Goal: Task Accomplishment & Management: Complete application form

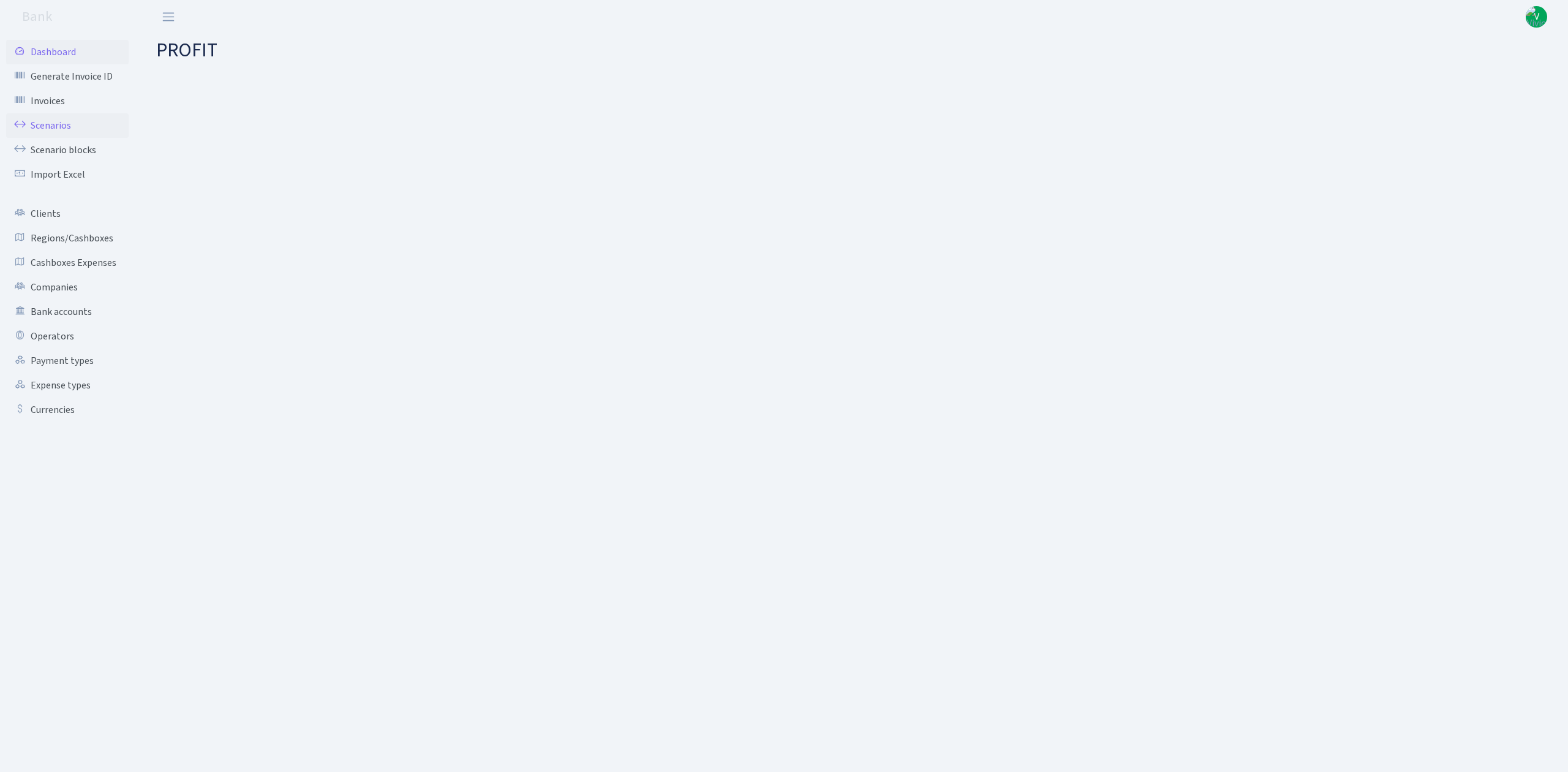
click at [54, 120] on link "Scenarios" at bounding box center [67, 125] width 122 height 24
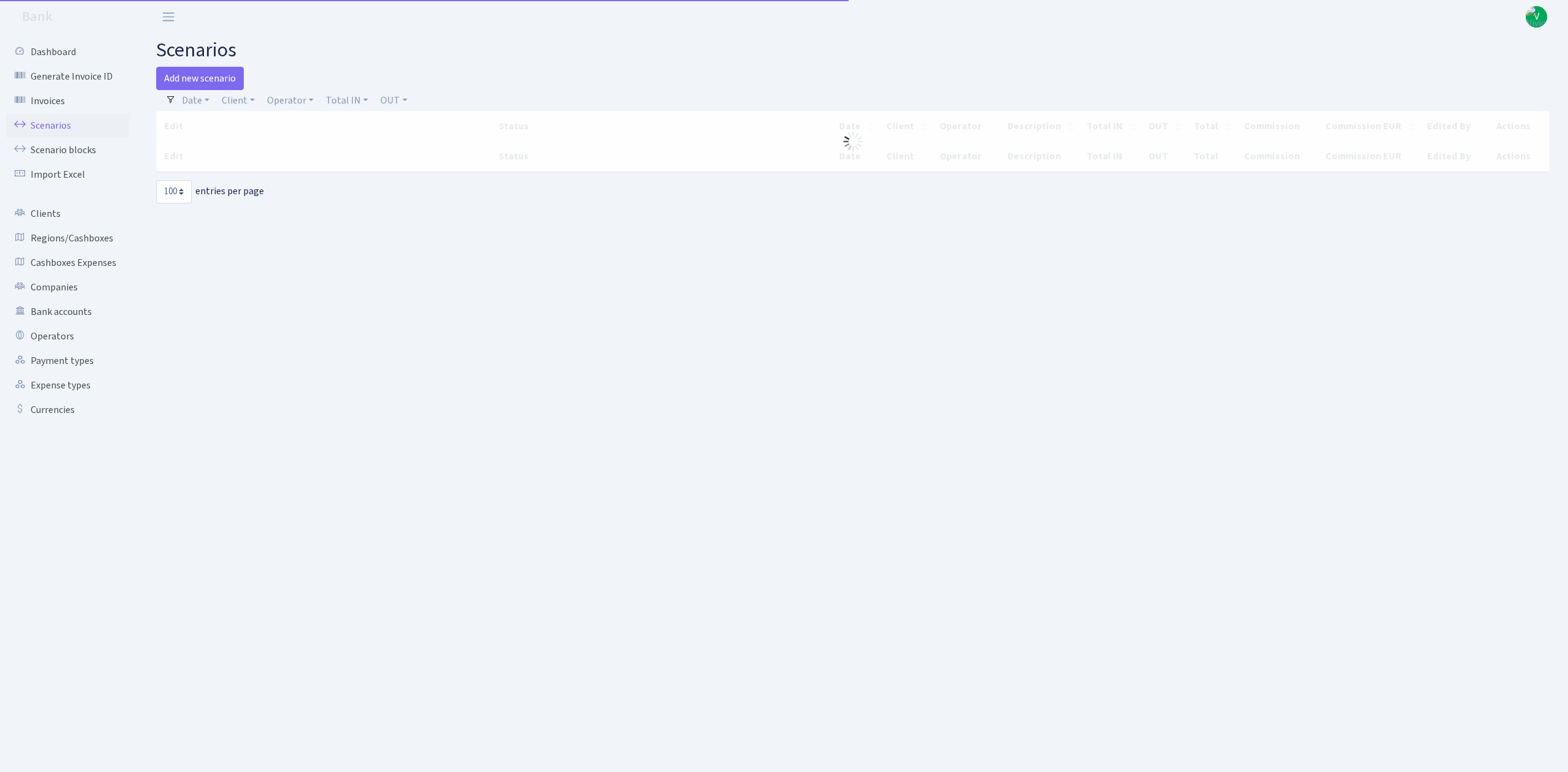
select select "100"
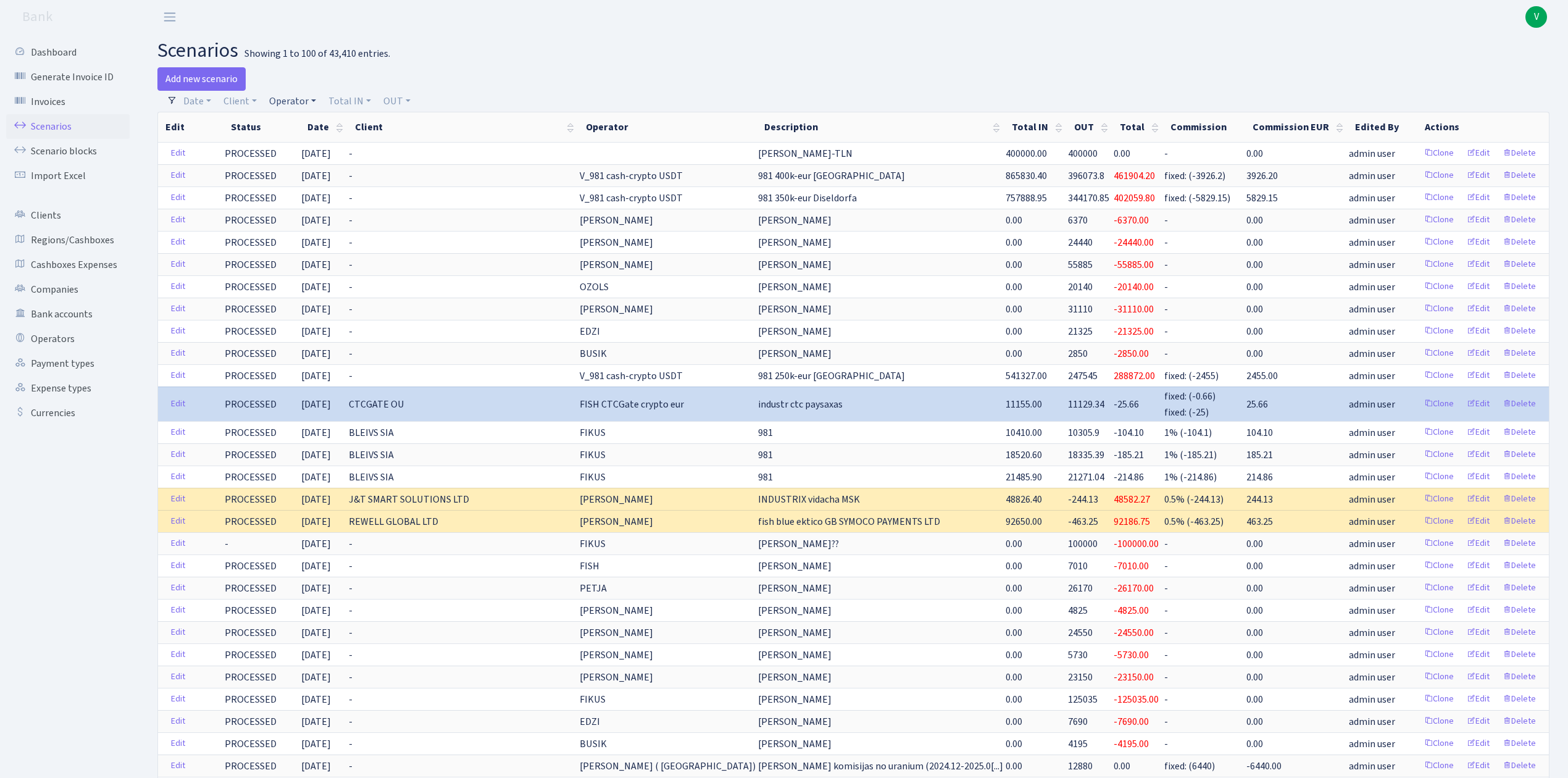
click at [285, 102] on link "Operator" at bounding box center [292, 101] width 57 height 21
click at [308, 139] on input "search" at bounding box center [313, 145] width 91 height 19
type input "dima"
click at [319, 213] on li "V_DIMA EVREI eur" at bounding box center [313, 218] width 93 height 21
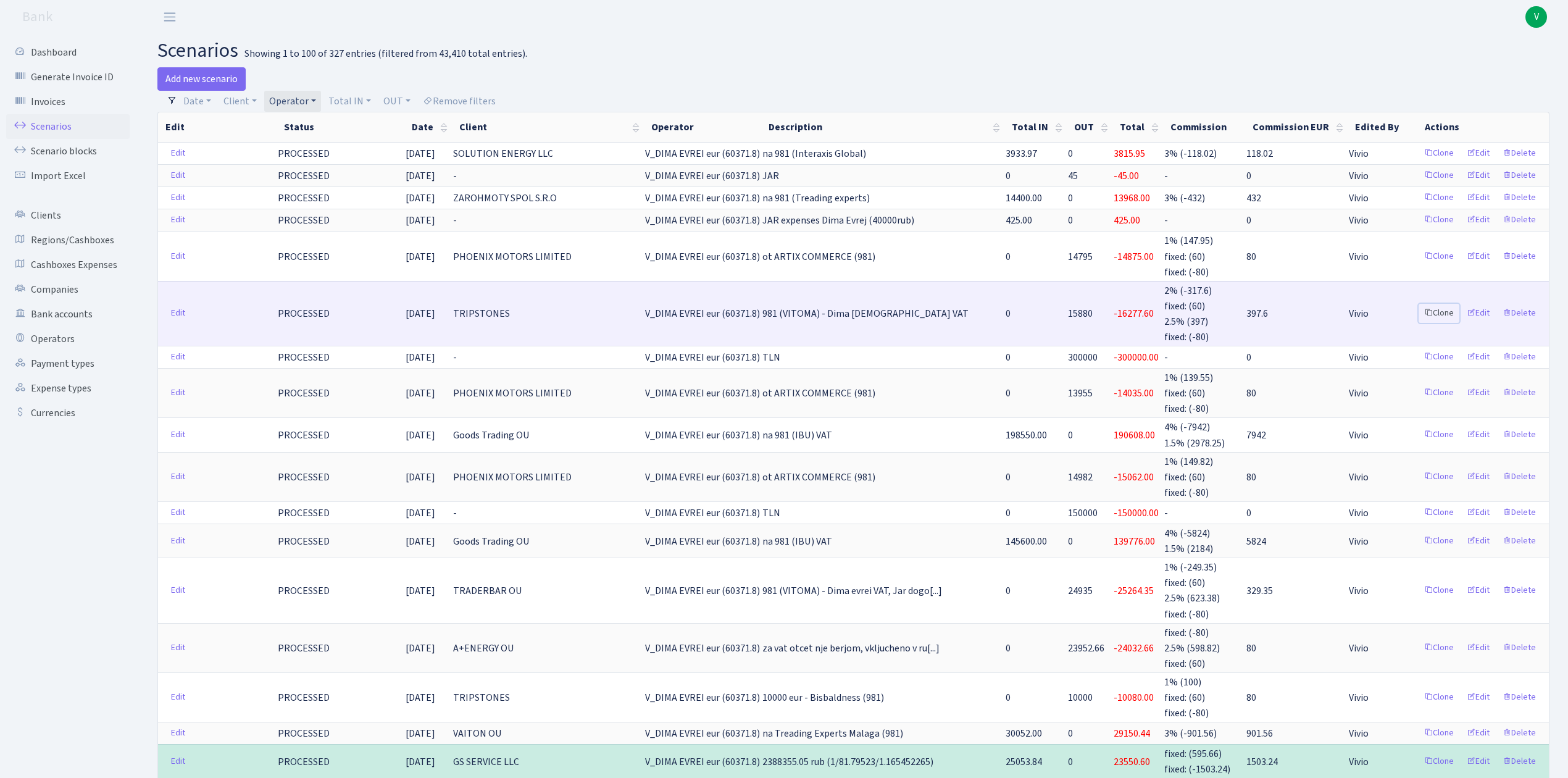
click at [1442, 312] on link "Clone" at bounding box center [1439, 313] width 41 height 19
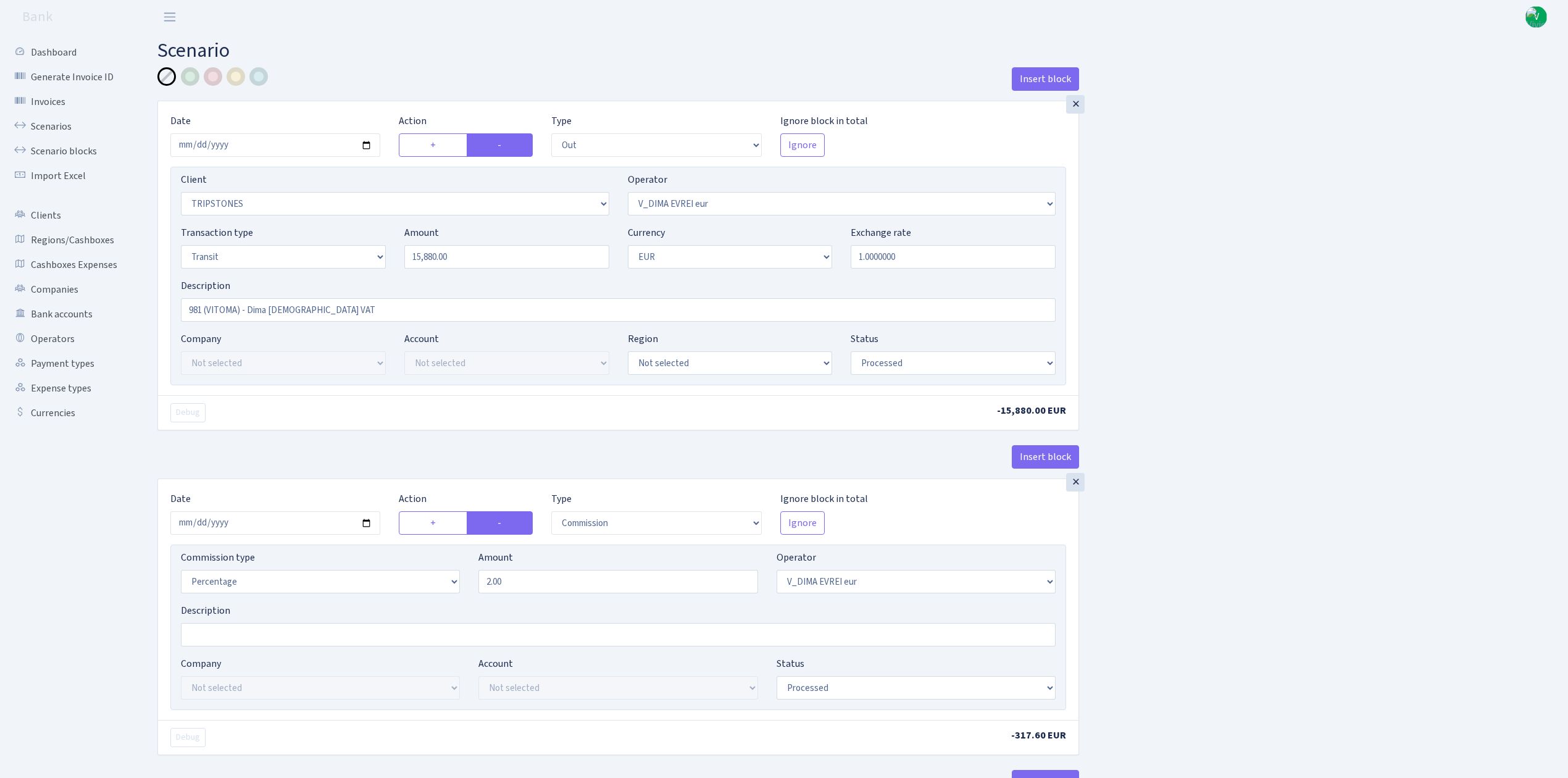
select select "out"
select select "2612"
select select "431"
select select "5"
select select "1"
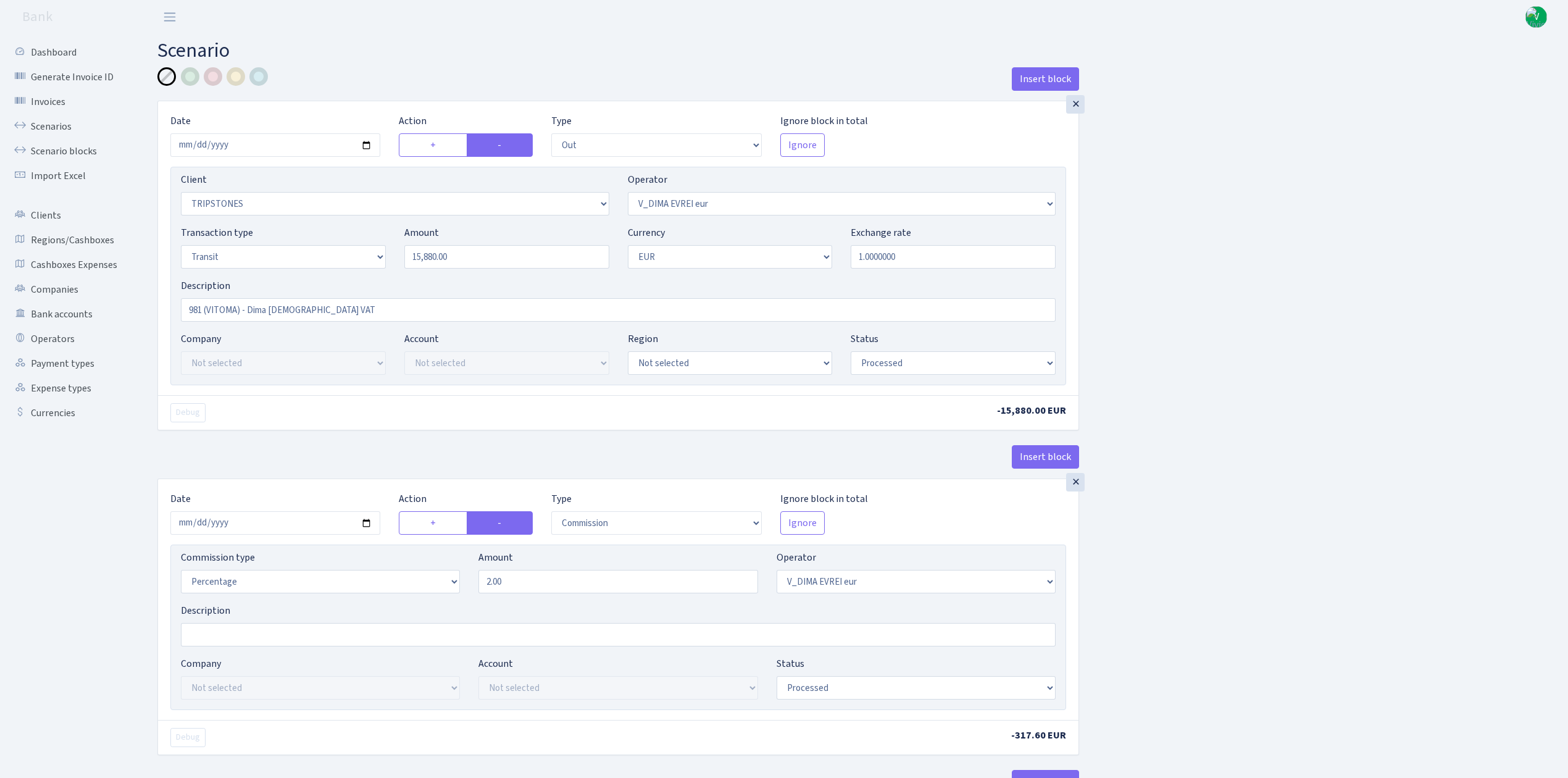
select select "processed"
select select "commission"
select select "431"
select select "processed"
select select "in"
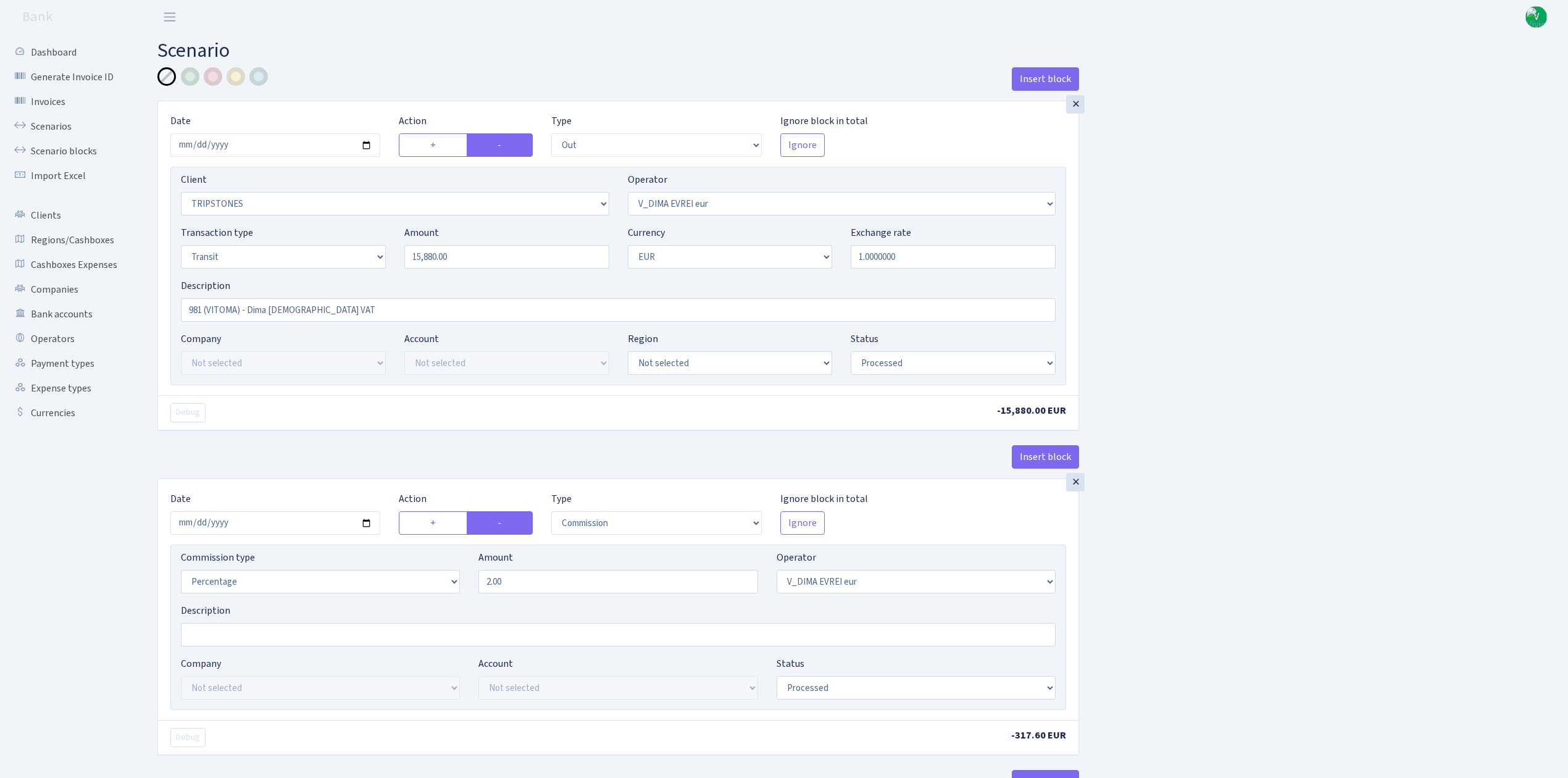
select select "2129"
select select "61"
select select "5"
select select "1"
select select "processed"
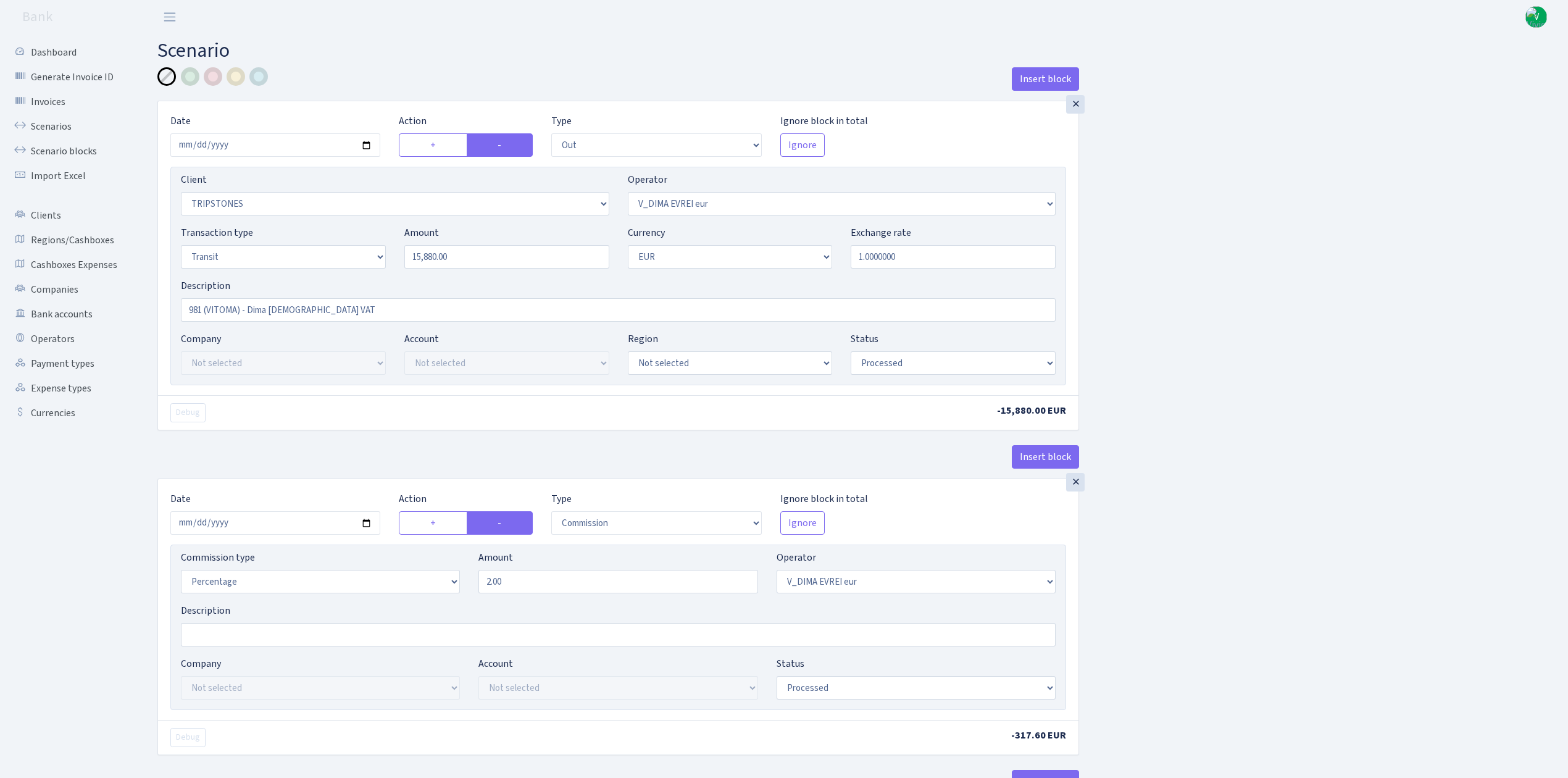
select select "commission"
select select "fixed"
select select "61"
select select "processed"
select select "commission"
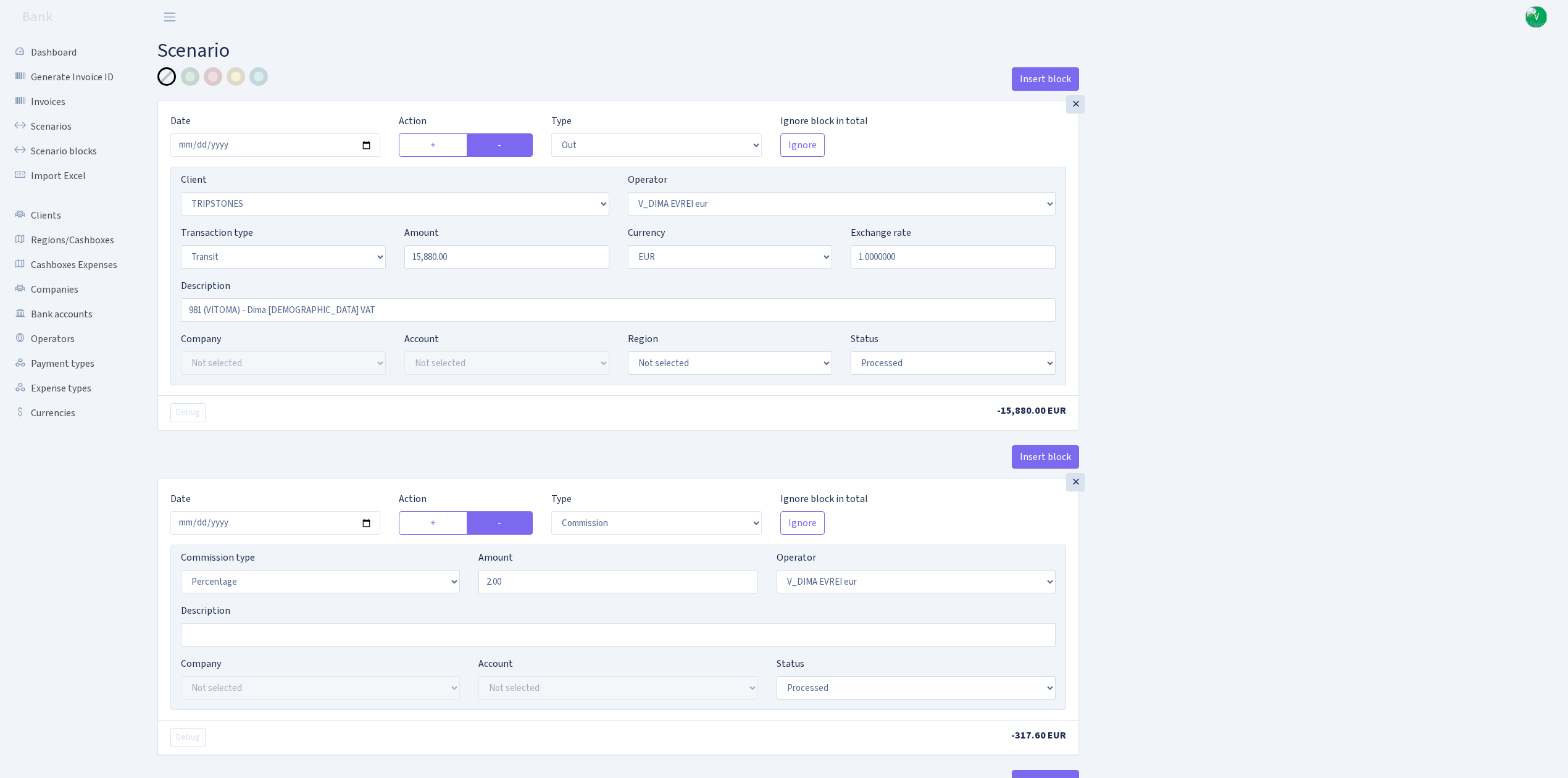
select select "61"
select select "processed"
select select "commission"
select select "fixed"
select select "431"
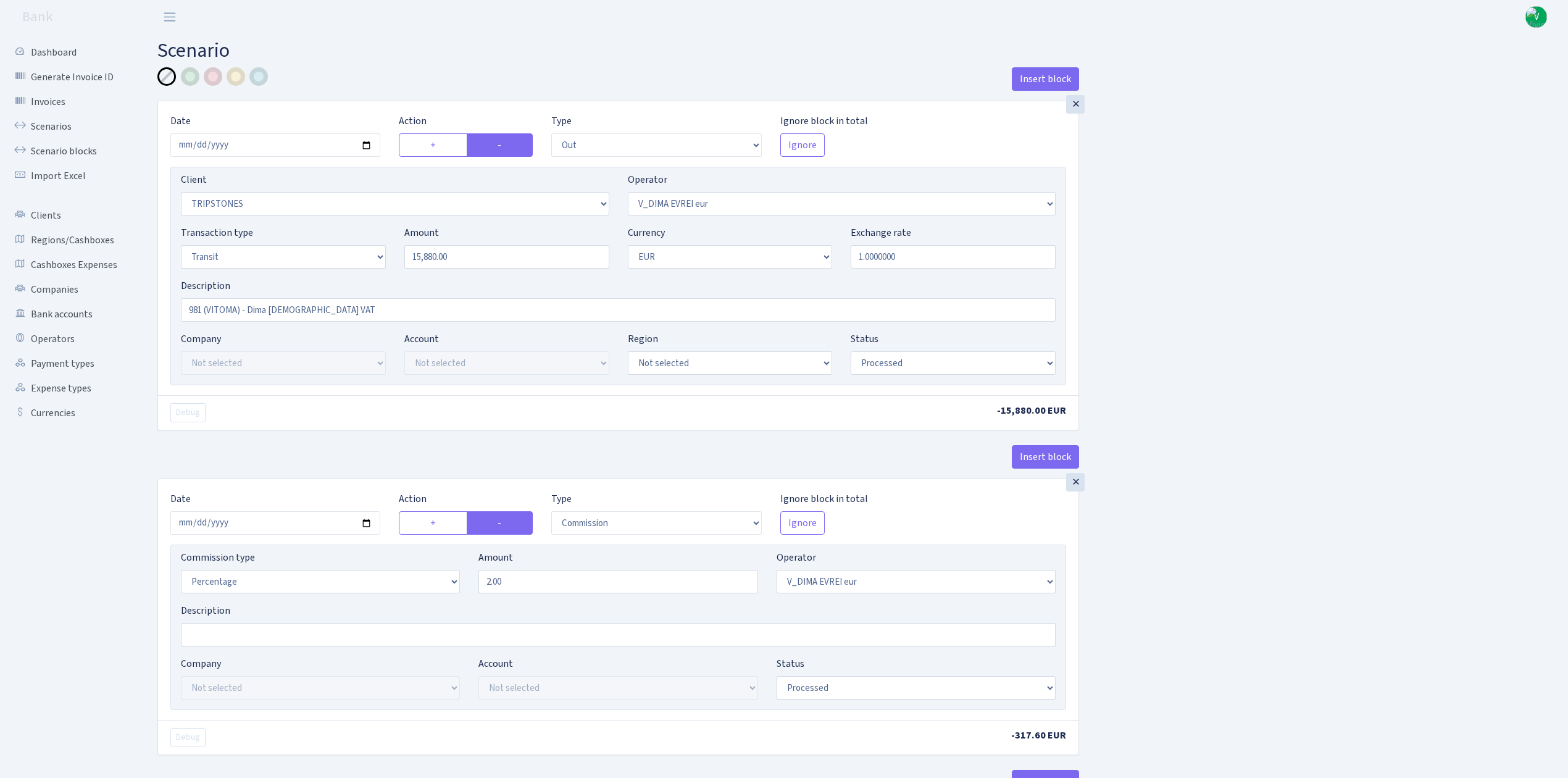
select select "processed"
click at [365, 147] on input "2025-08-18" at bounding box center [276, 145] width 210 height 24
type input "2025-08-25"
drag, startPoint x: 489, startPoint y: 253, endPoint x: 348, endPoint y: 234, distance: 142.3
click at [348, 234] on div "Transaction type Not selected 981 ELF FISH crypto GIRT IVO dekl MM-BALTIC eur U…" at bounding box center [617, 252] width 893 height 53
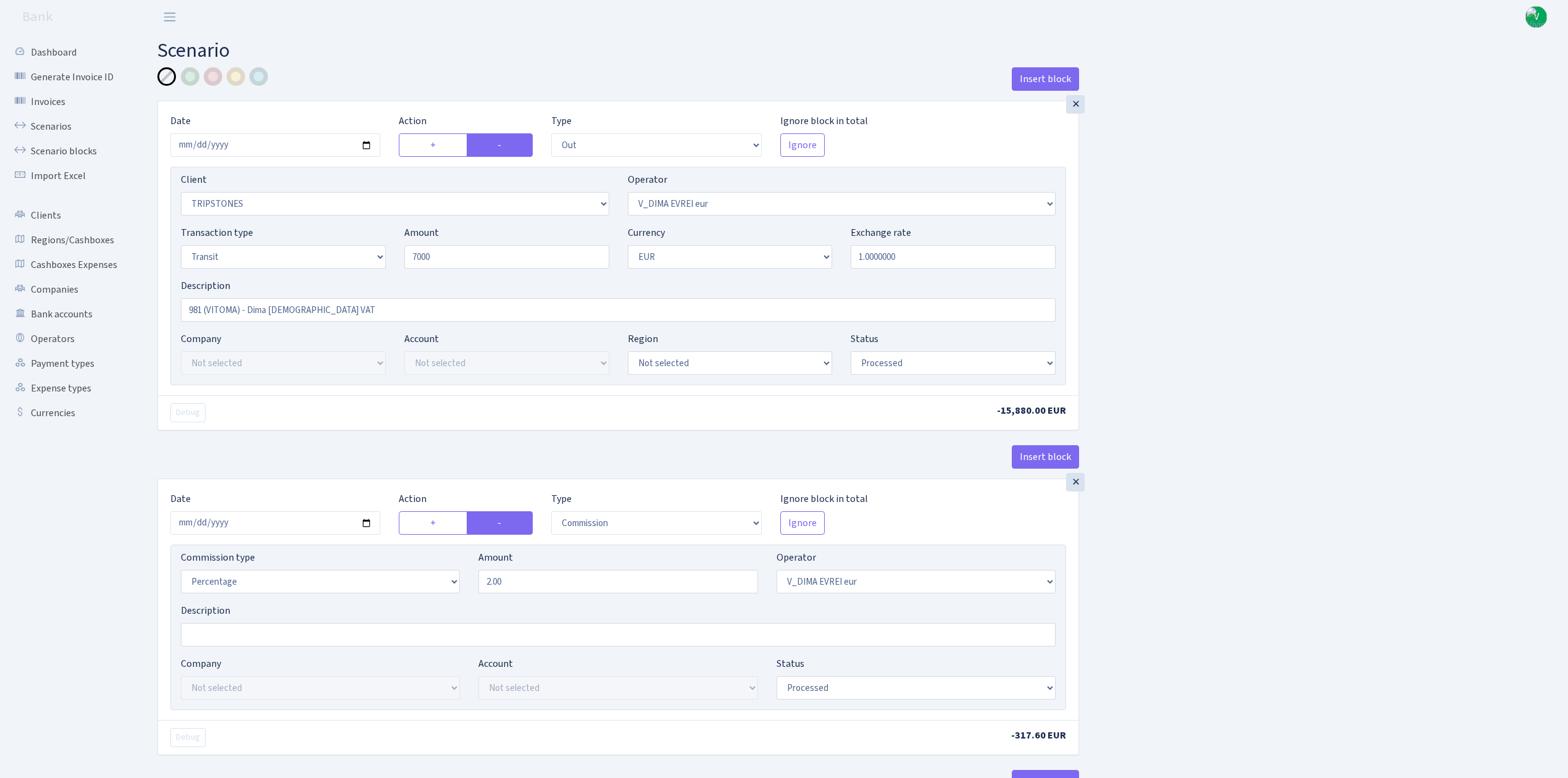
type input "7,000.00"
click at [599, 201] on select "Not selected 1 KOC GEMICILIK VE TASIMACILIK 1/BALDERE-SILDEDZE SIGNE 1/SCP NERO…" at bounding box center [395, 203] width 429 height 24
select select "1953"
click at [181, 193] on select "Not selected 1 KOC GEMICILIK VE TASIMACILIK 1/BALDERE-SILDEDZE SIGNE 1/SCP NERO…" at bounding box center [395, 203] width 429 height 24
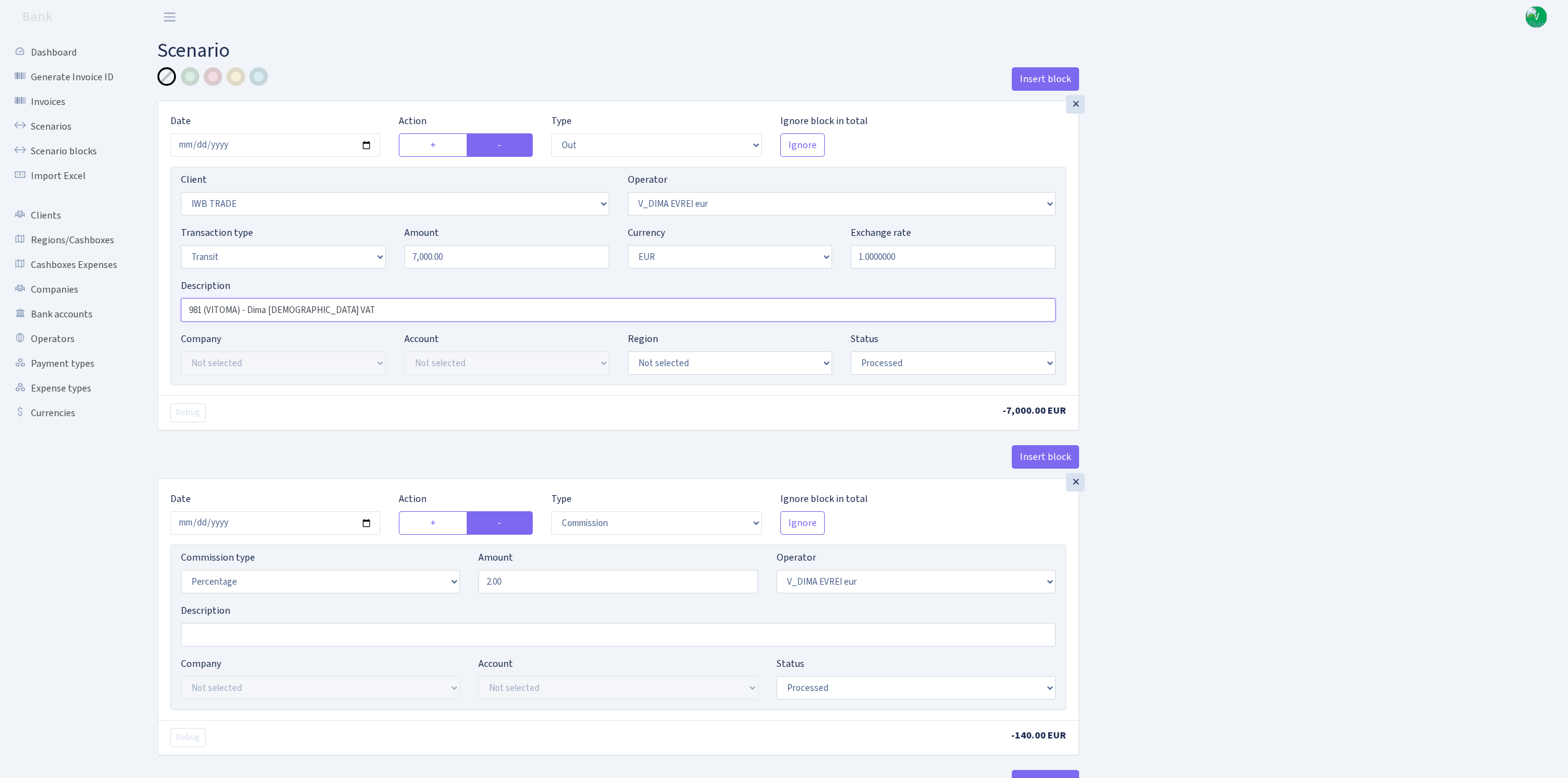
drag, startPoint x: 207, startPoint y: 307, endPoint x: 237, endPoint y: 310, distance: 30.1
click at [237, 310] on input "981 (VITOMA) - Dima [DEMOGRAPHIC_DATA] VAT" at bounding box center [618, 310] width 875 height 24
type input "981 (Transcheetah) - Dima [DEMOGRAPHIC_DATA] VAT"
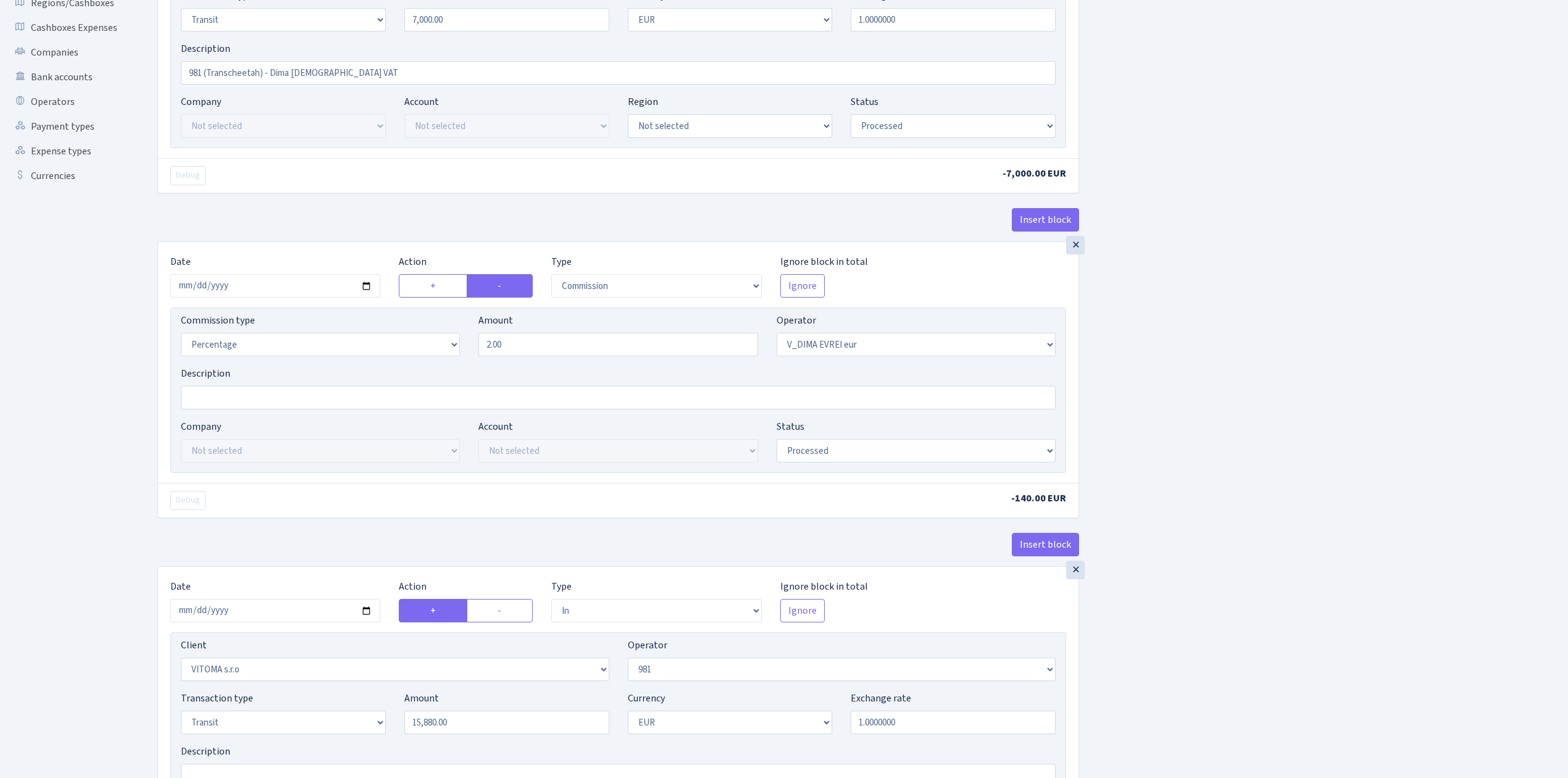
scroll to position [247, 0]
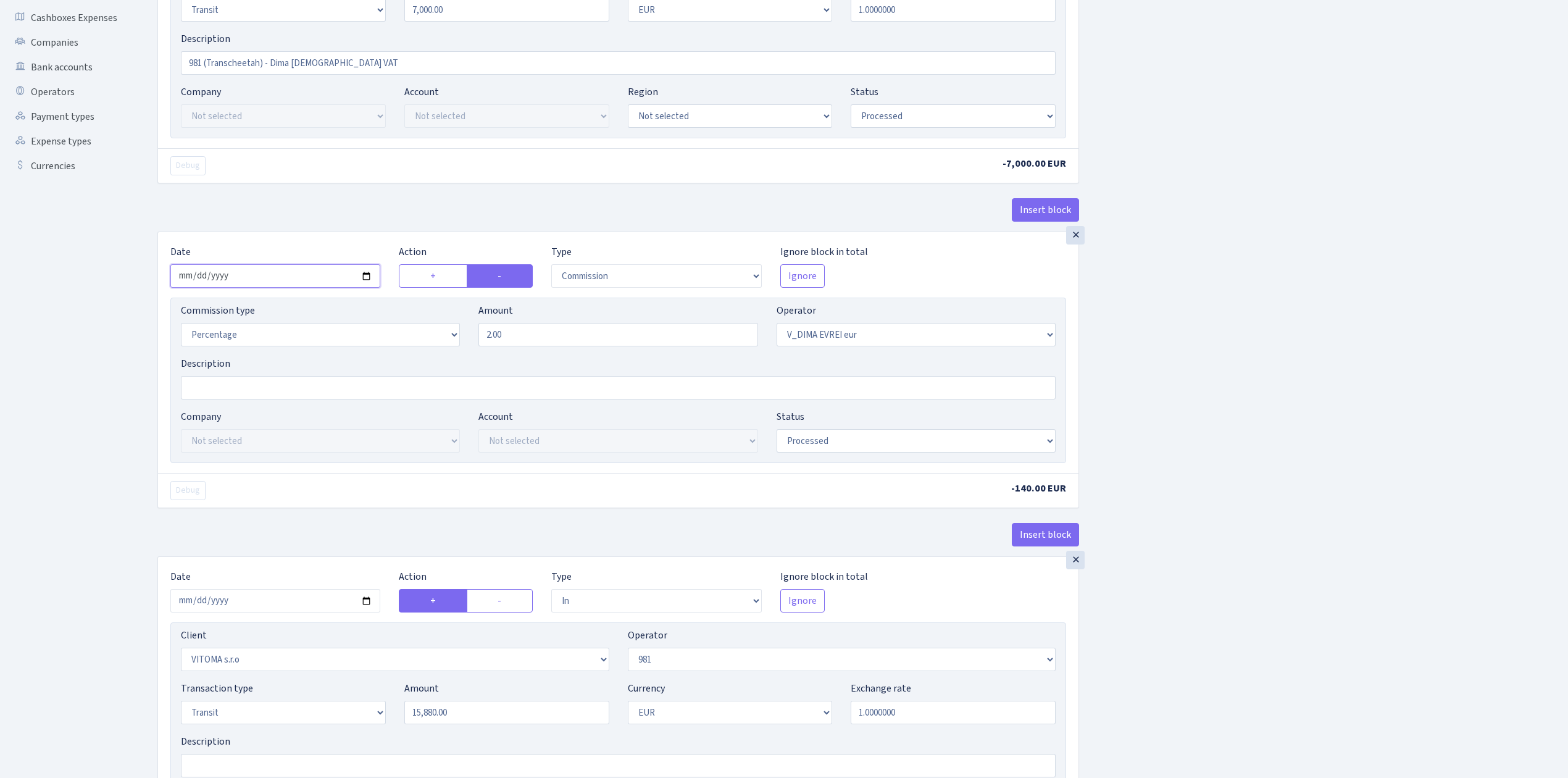
click at [364, 276] on input "2025-08-18" at bounding box center [276, 276] width 210 height 24
type input "2025-08-25"
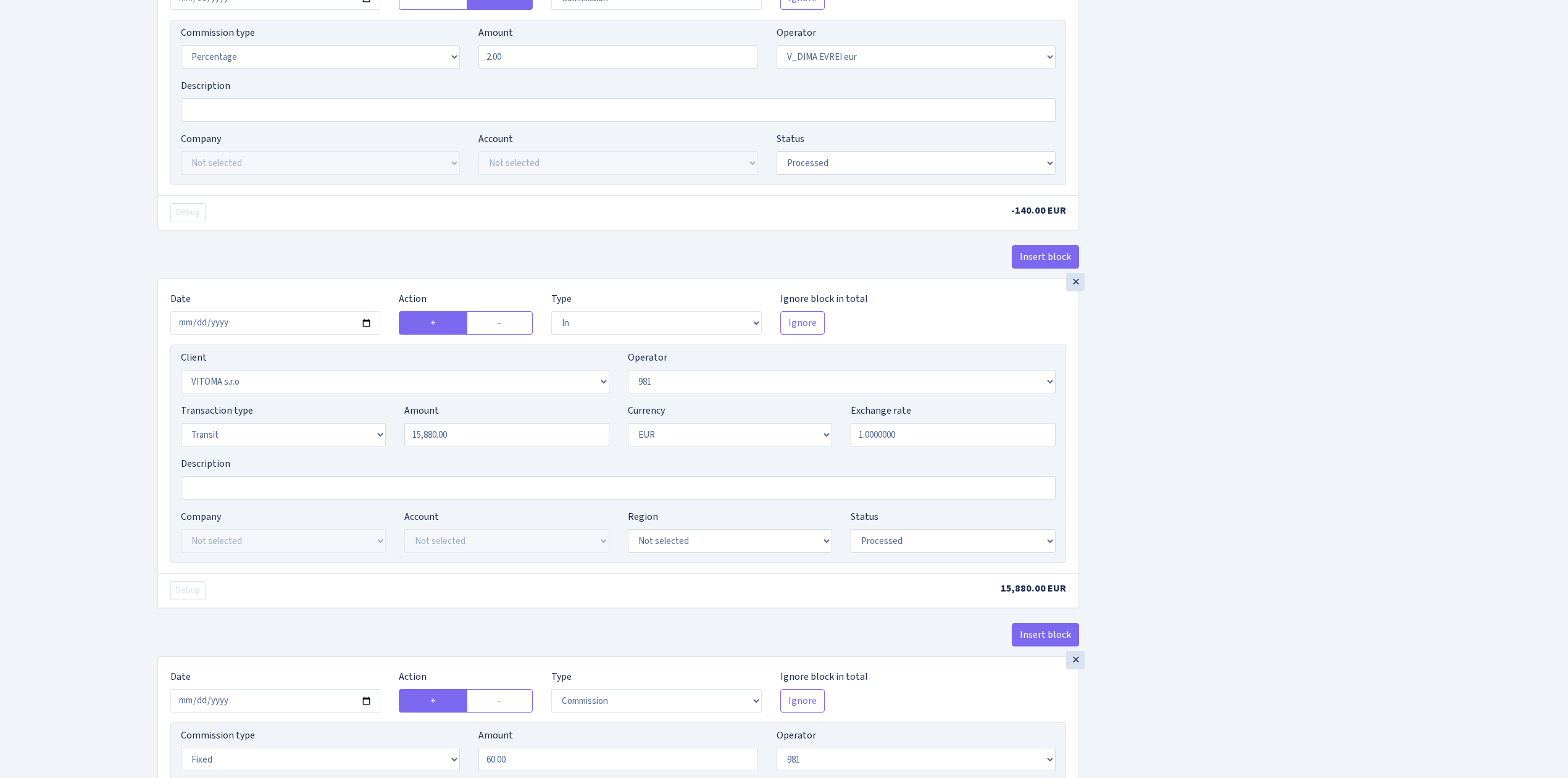
scroll to position [658, 0]
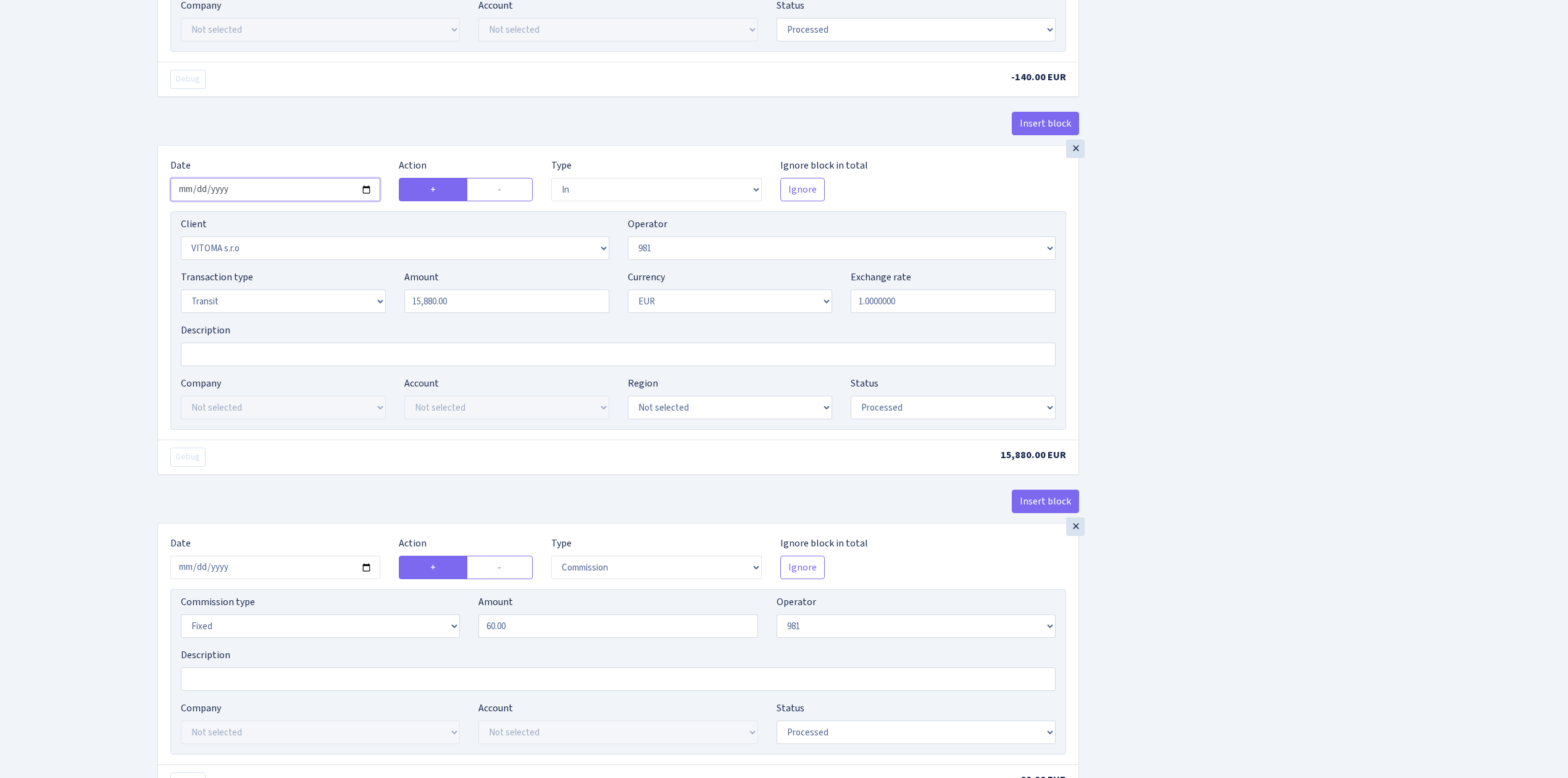
click at [367, 193] on input "2025-08-18" at bounding box center [276, 190] width 210 height 24
type input "2025-08-25"
drag, startPoint x: 492, startPoint y: 308, endPoint x: 253, endPoint y: 264, distance: 243.0
click at [272, 267] on div "Client Not selected 1 KOC GEMICILIK VE TASIMACILIK 1/BALDERE-SILDEDZE SIGNE 1/S…" at bounding box center [618, 320] width 896 height 218
click at [1198, 366] on div "Insert block × Date 2025-08-25 Action + - Type --- In Out Commission Field requ…" at bounding box center [853, 481] width 1410 height 2144
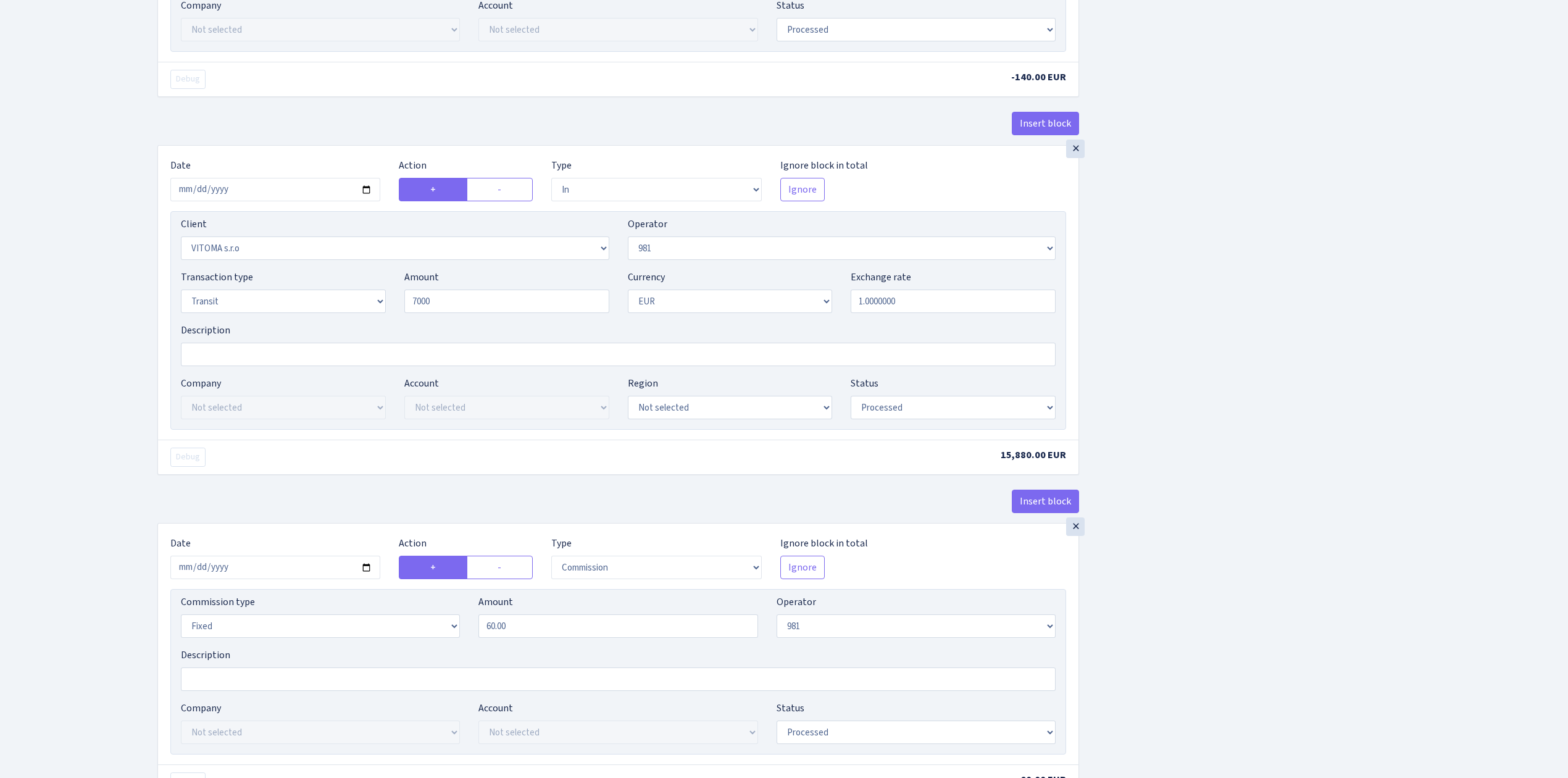
type input "7,000.00"
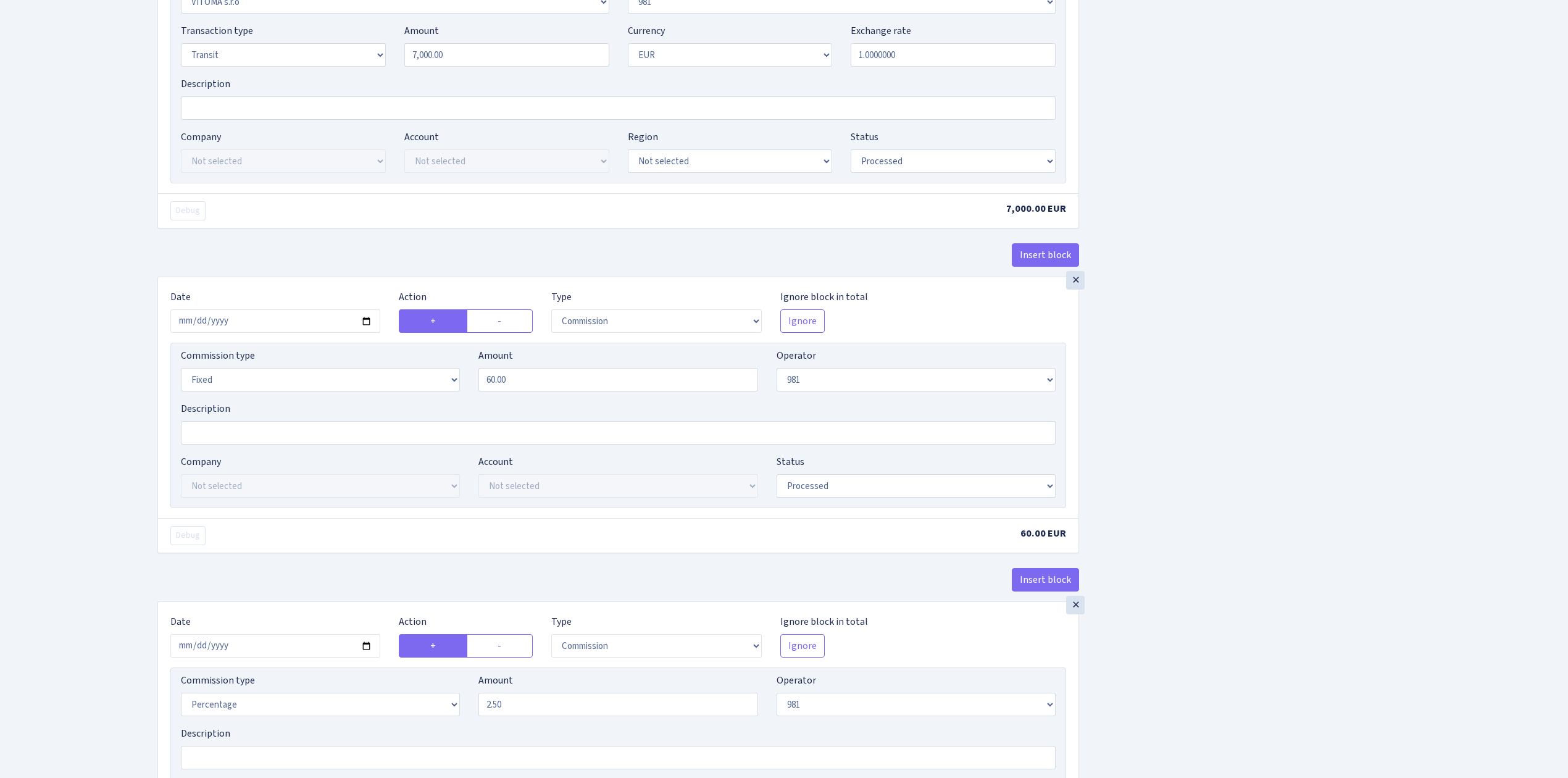
scroll to position [988, 0]
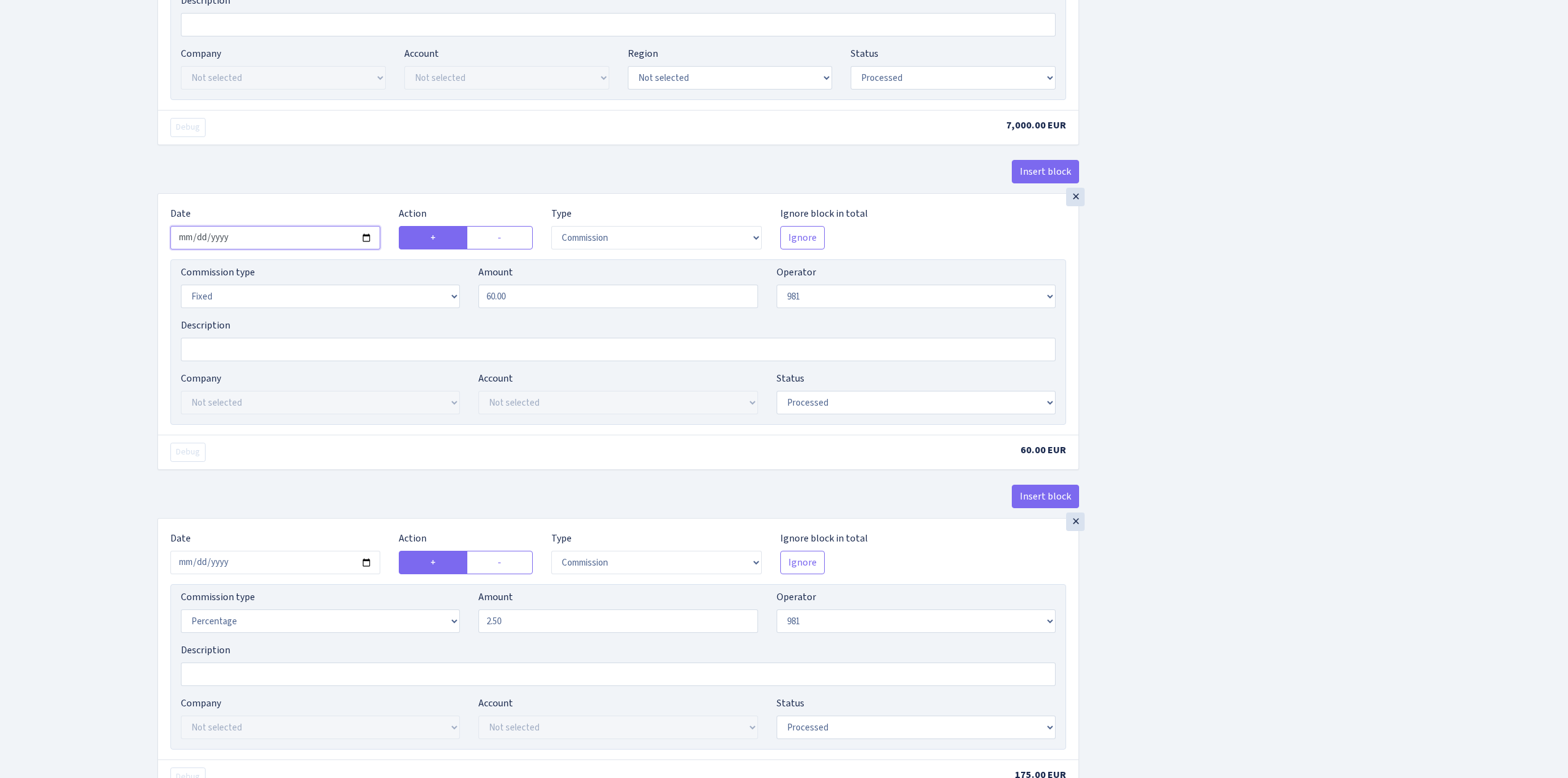
click at [368, 244] on input "2025-08-18" at bounding box center [276, 238] width 210 height 24
type input "2025-08-25"
click at [1289, 426] on div "Insert block × Date 2025-08-25 Action + - Type --- In Out Commission Field requ…" at bounding box center [853, 151] width 1410 height 2144
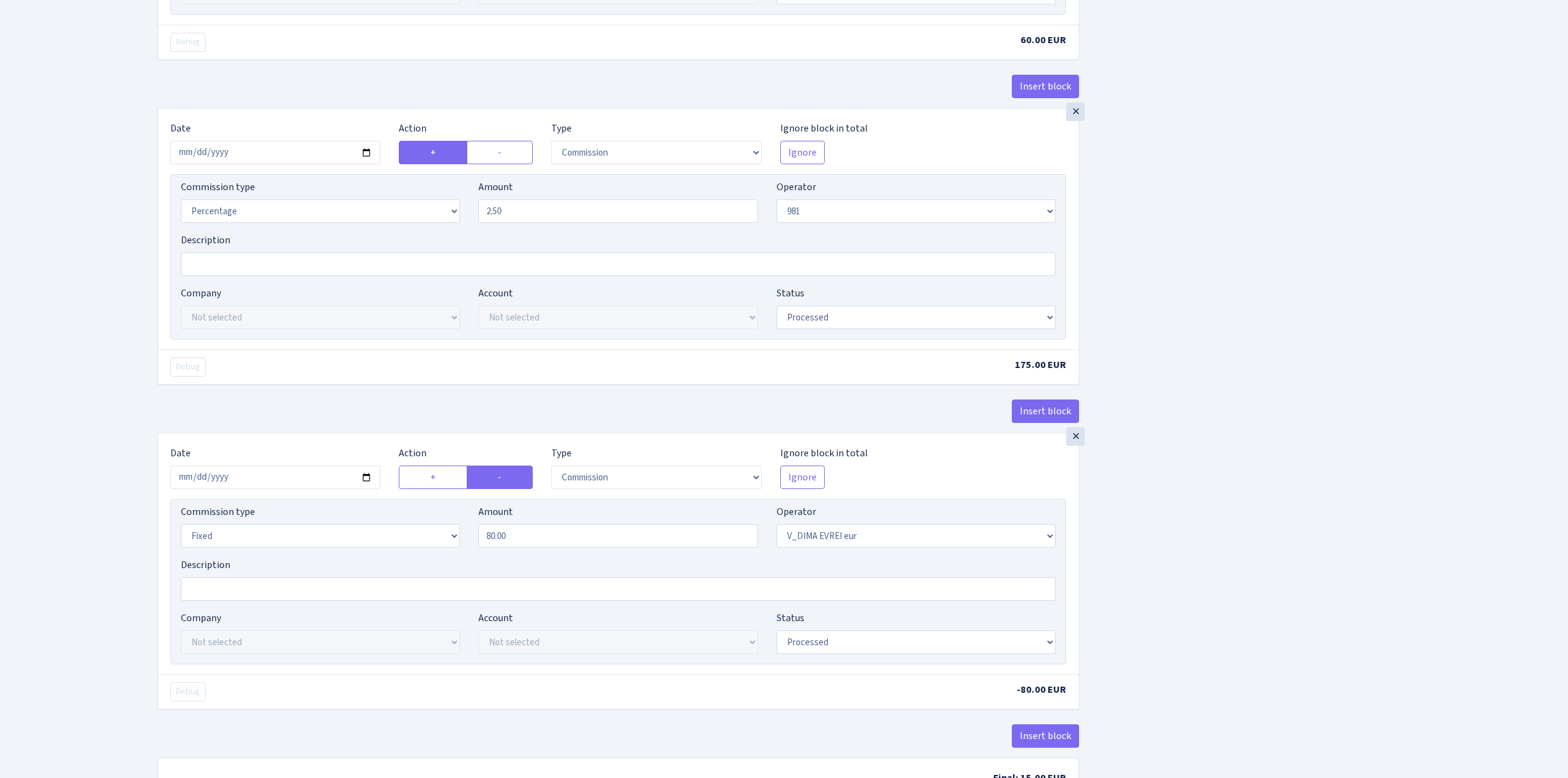
scroll to position [1399, 0]
click at [367, 161] on input "2025-08-18" at bounding box center [276, 151] width 210 height 24
type input "2025-08-25"
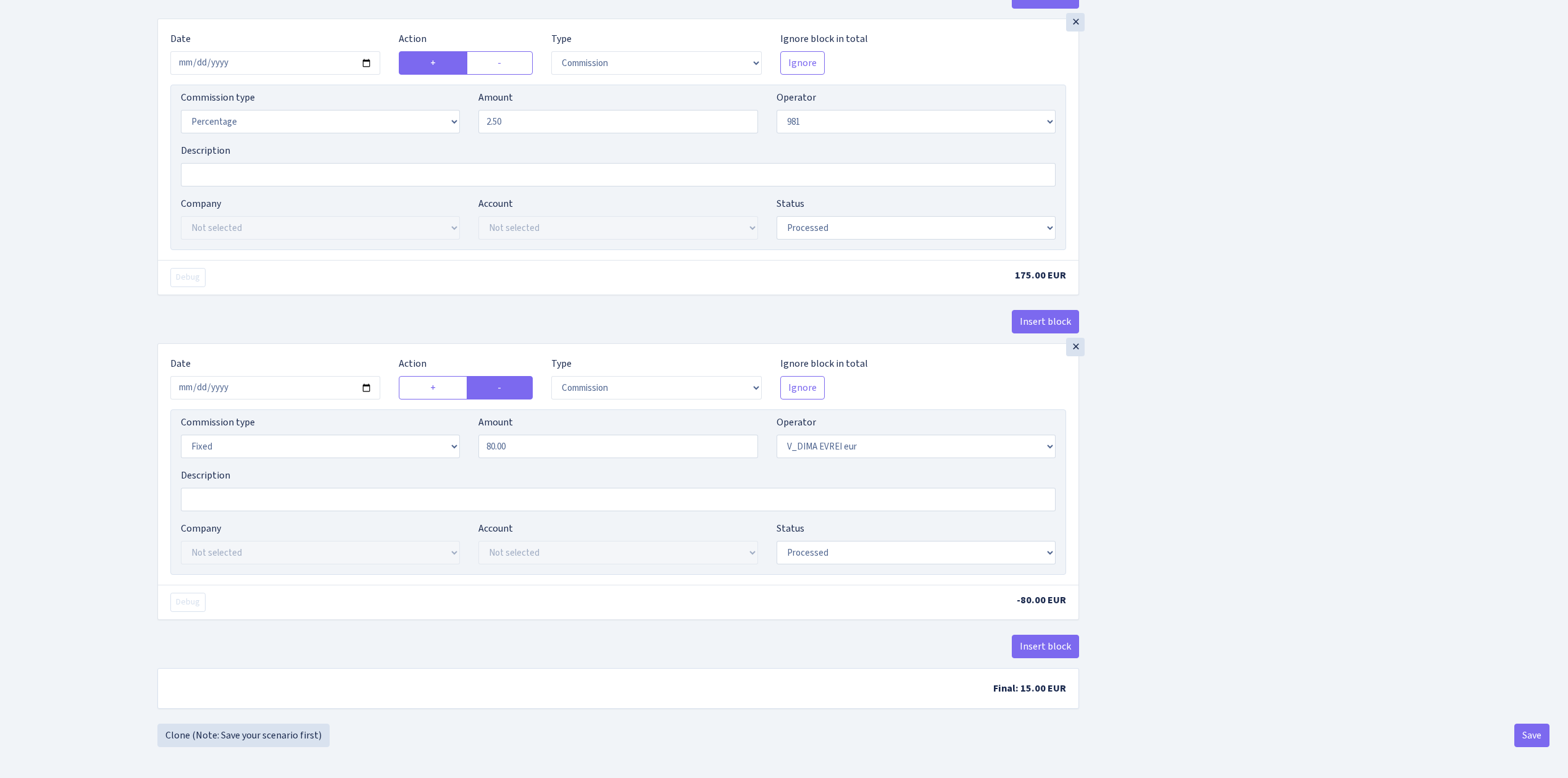
scroll to position [1502, 0]
click at [367, 383] on input "2025-08-18" at bounding box center [276, 387] width 210 height 24
type input "2025-08-25"
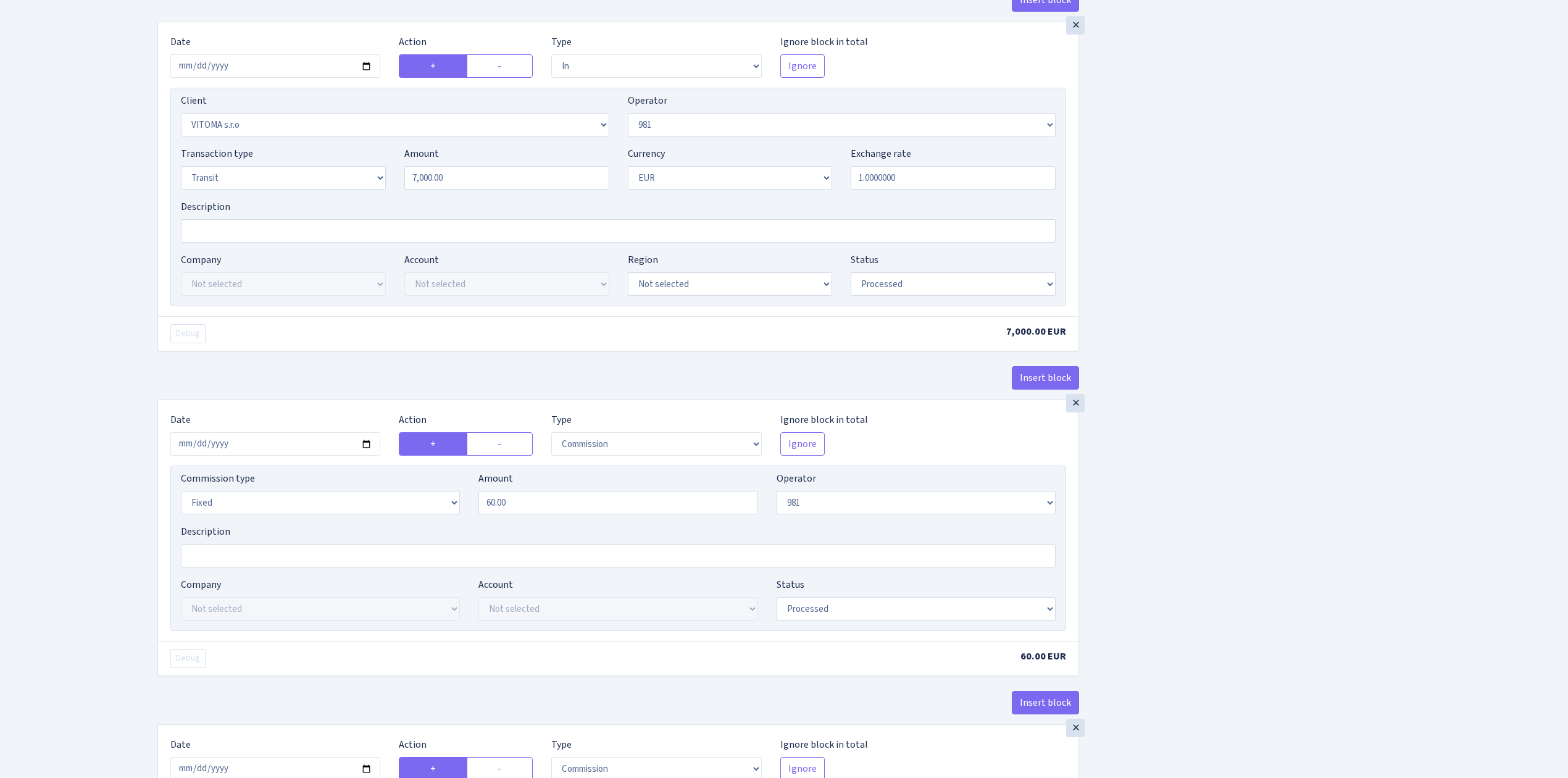
scroll to position [761, 0]
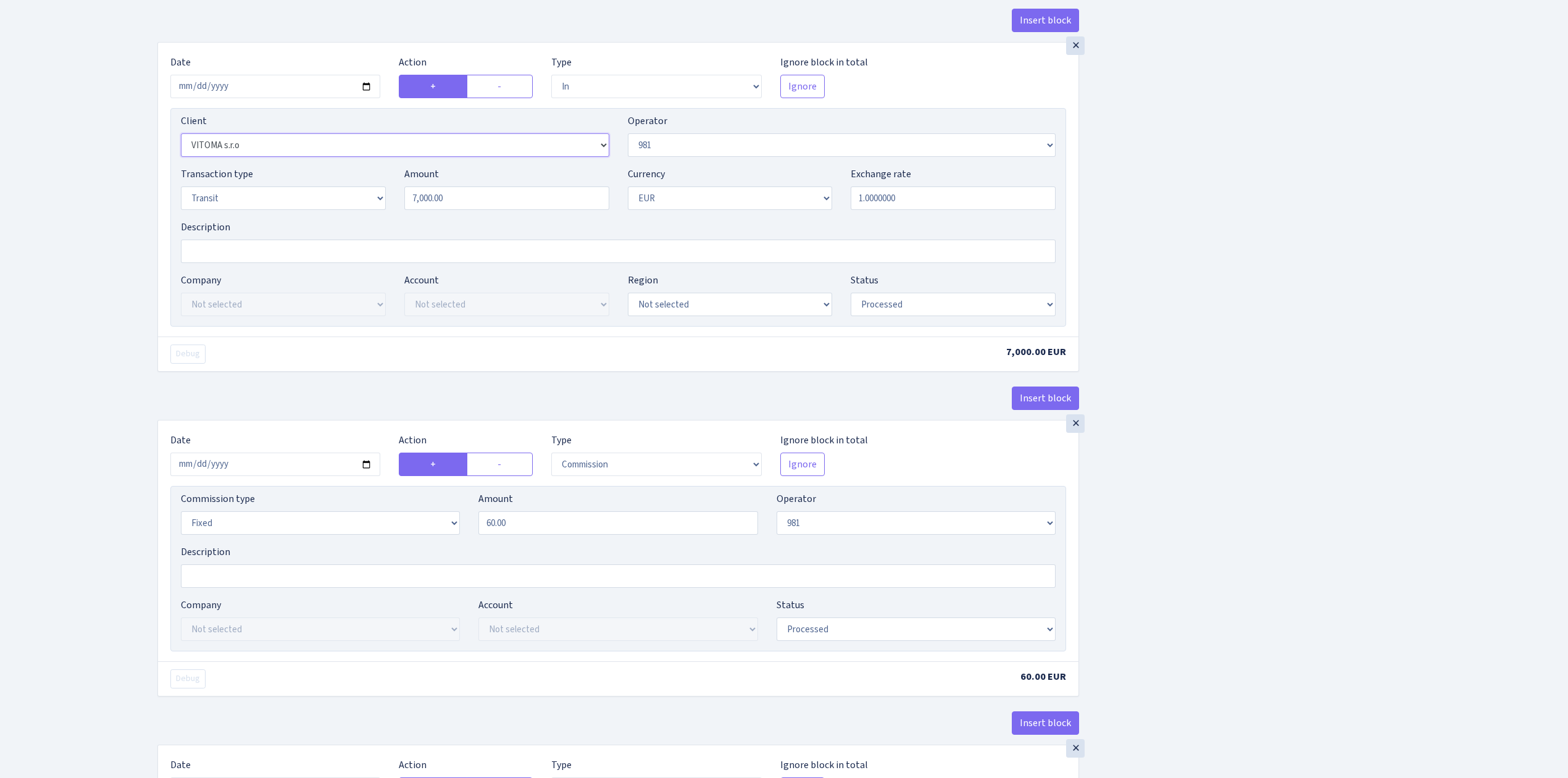
click at [602, 151] on select "Not selected 1 KOC GEMICILIK VE TASIMACILIK 1/BALDERE-SILDEDZE SIGNE 1/SCP NERO…" at bounding box center [395, 145] width 429 height 24
select select "341"
click at [181, 139] on select "Not selected 1 KOC GEMICILIK VE TASIMACILIK 1/BALDERE-SILDEDZE SIGNE 1/SCP NERO…" at bounding box center [395, 145] width 429 height 24
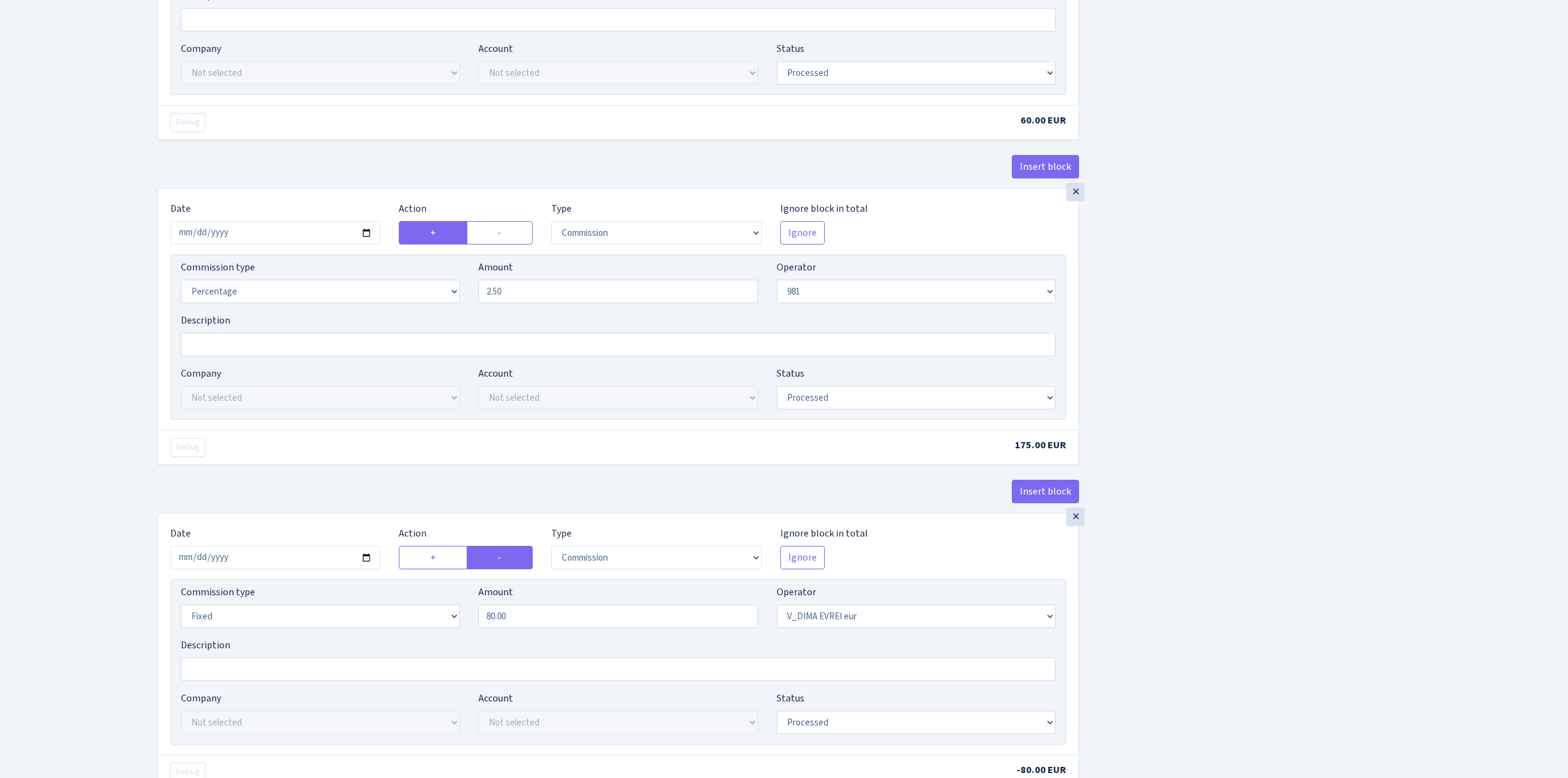
scroll to position [1502, 0]
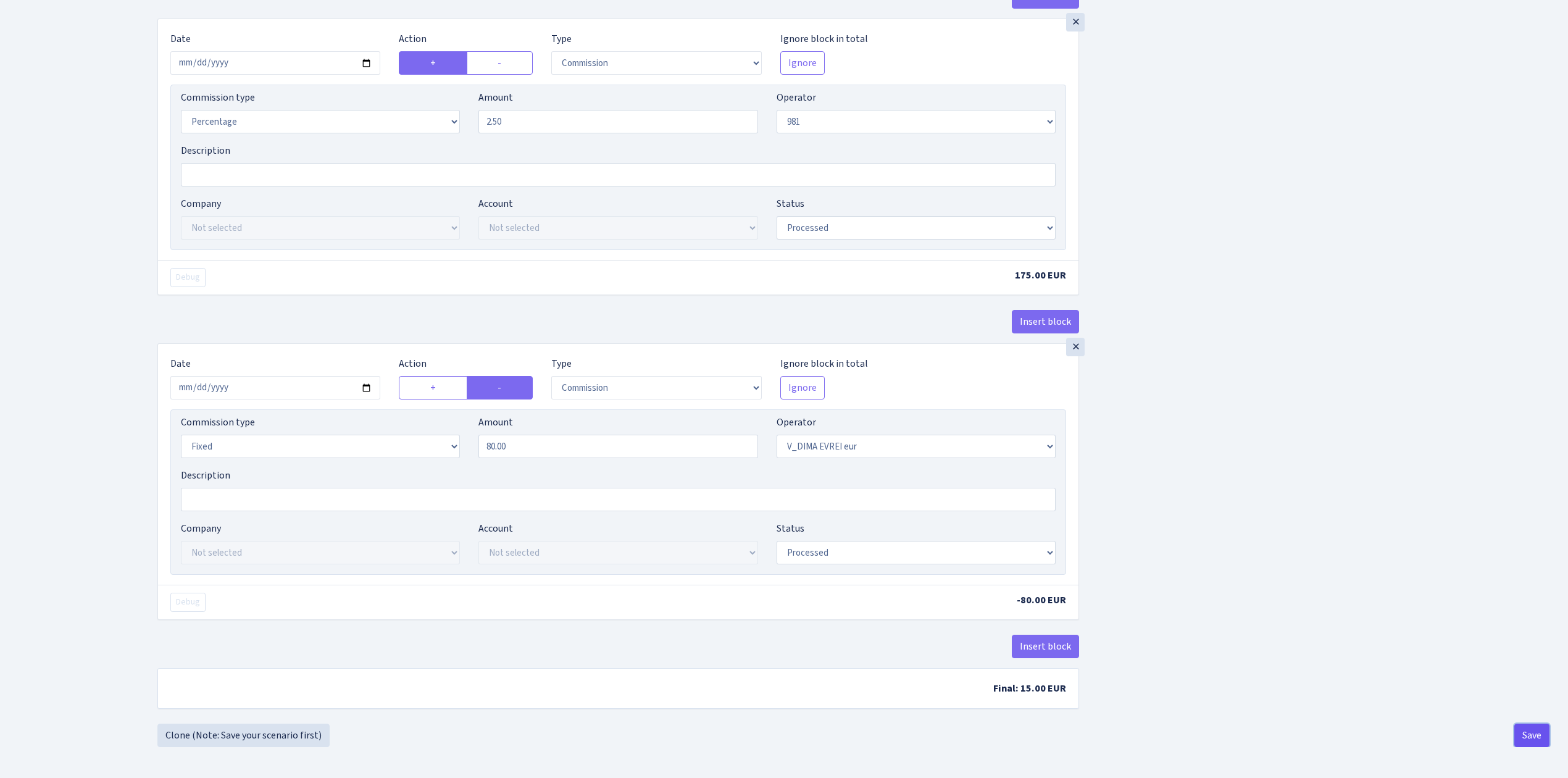
click at [1541, 723] on button "Save" at bounding box center [1531, 735] width 35 height 24
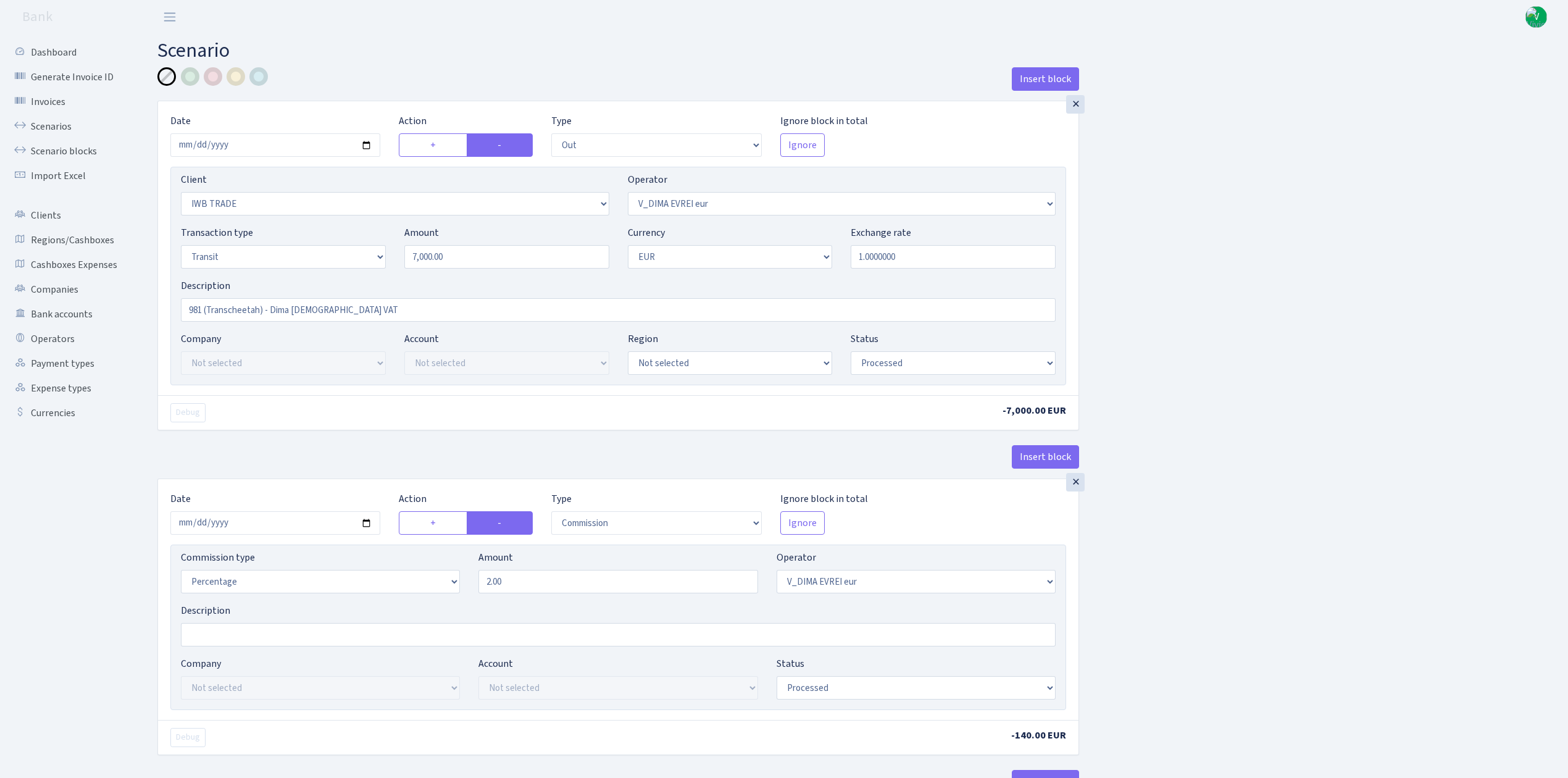
select select "out"
select select "1953"
select select "431"
select select "5"
select select "1"
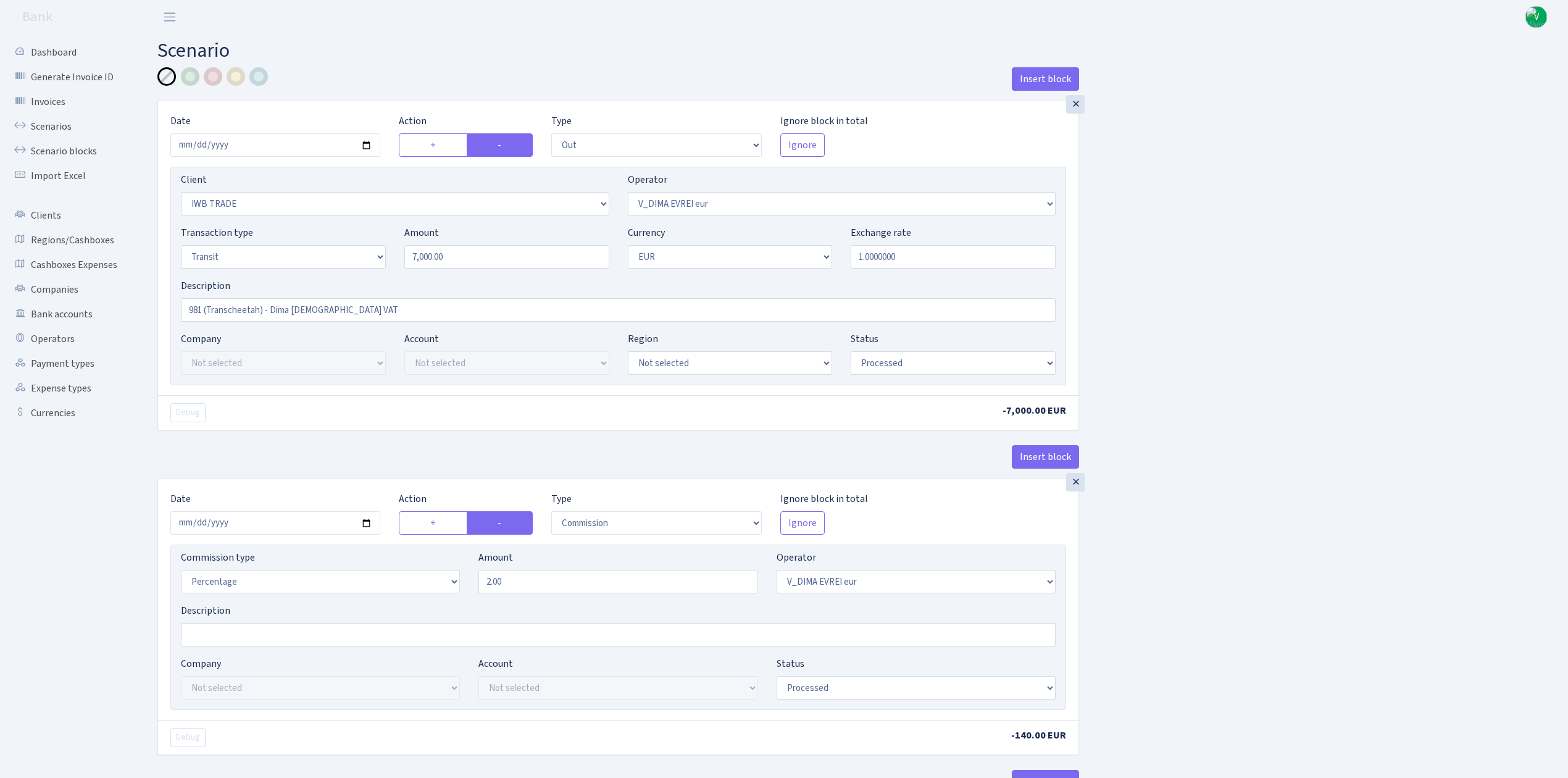
select select "processed"
select select "commission"
select select "431"
select select "processed"
select select "in"
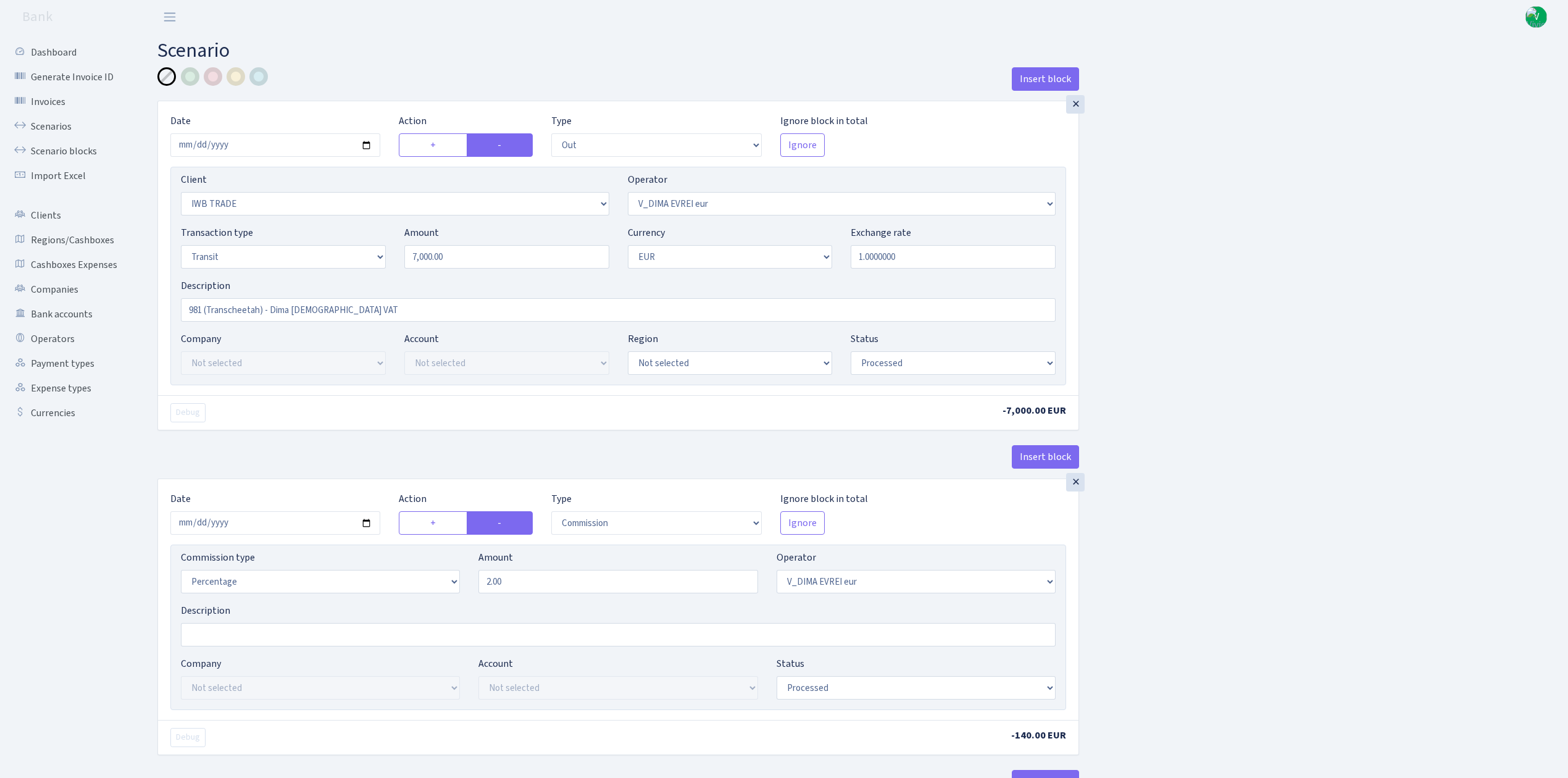
select select "341"
select select "61"
select select "5"
select select "1"
select select "processed"
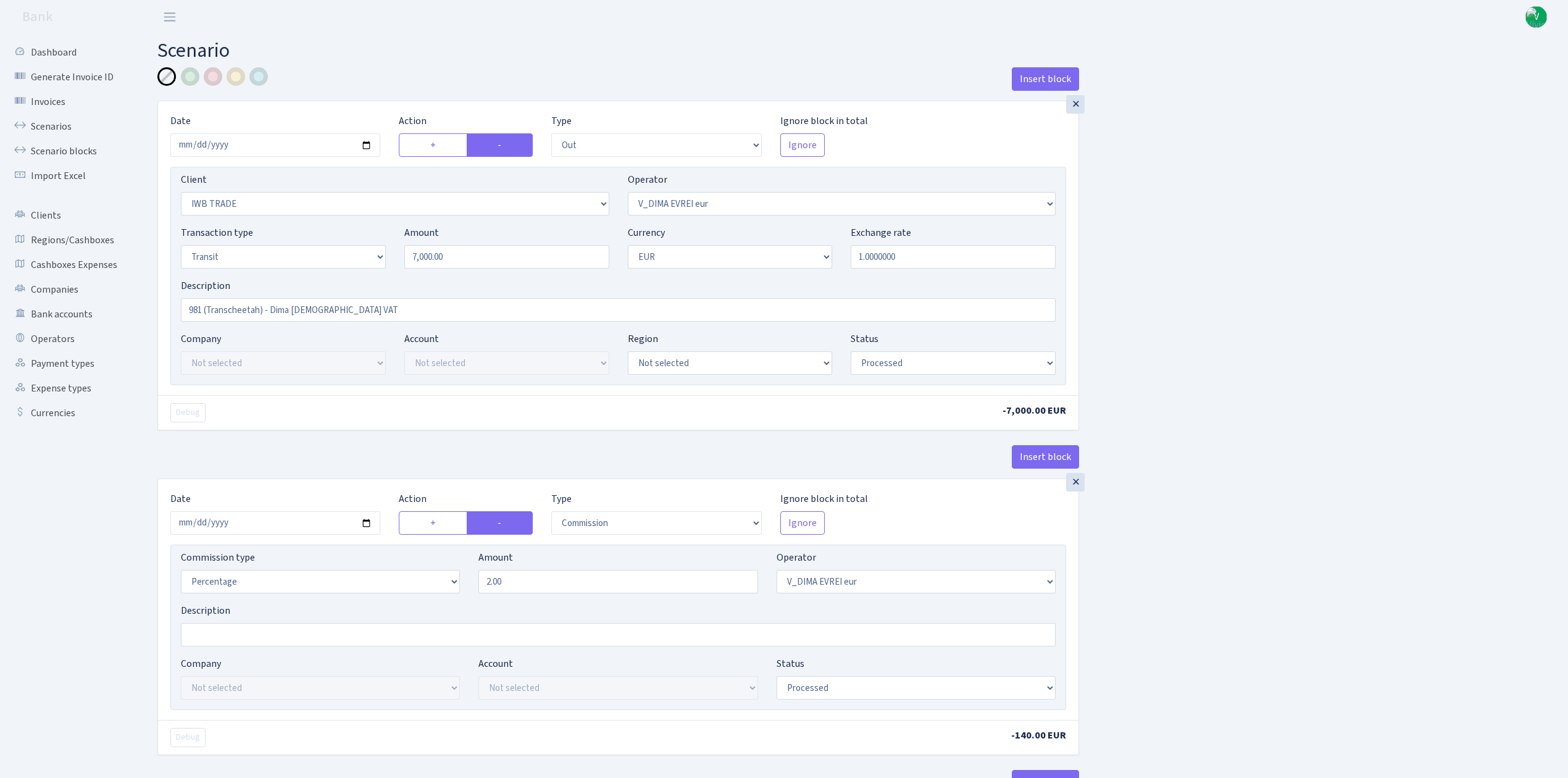
select select "commission"
select select "fixed"
select select "61"
select select "processed"
select select "commission"
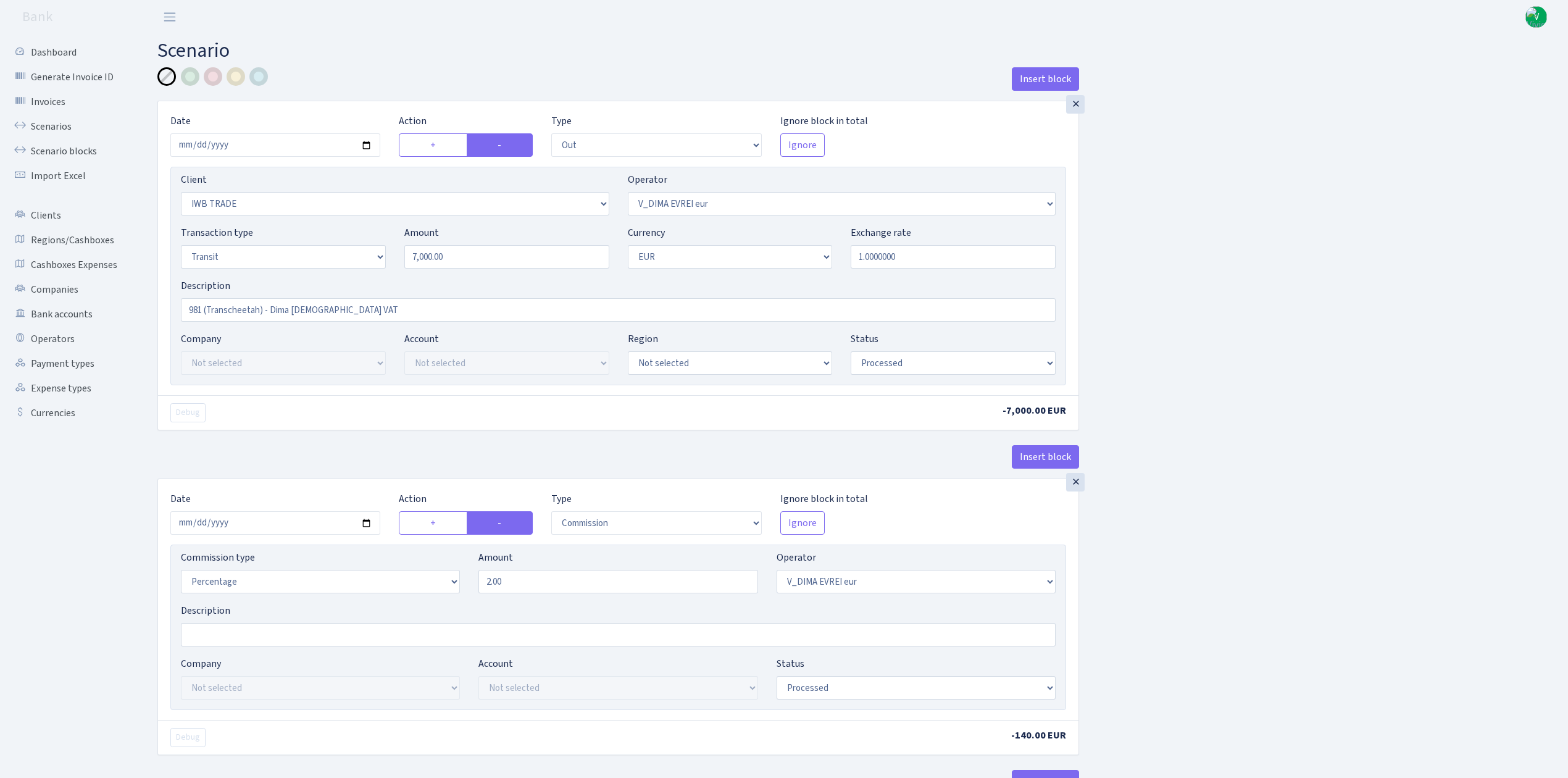
select select "61"
select select "processed"
select select "commission"
select select "fixed"
select select "431"
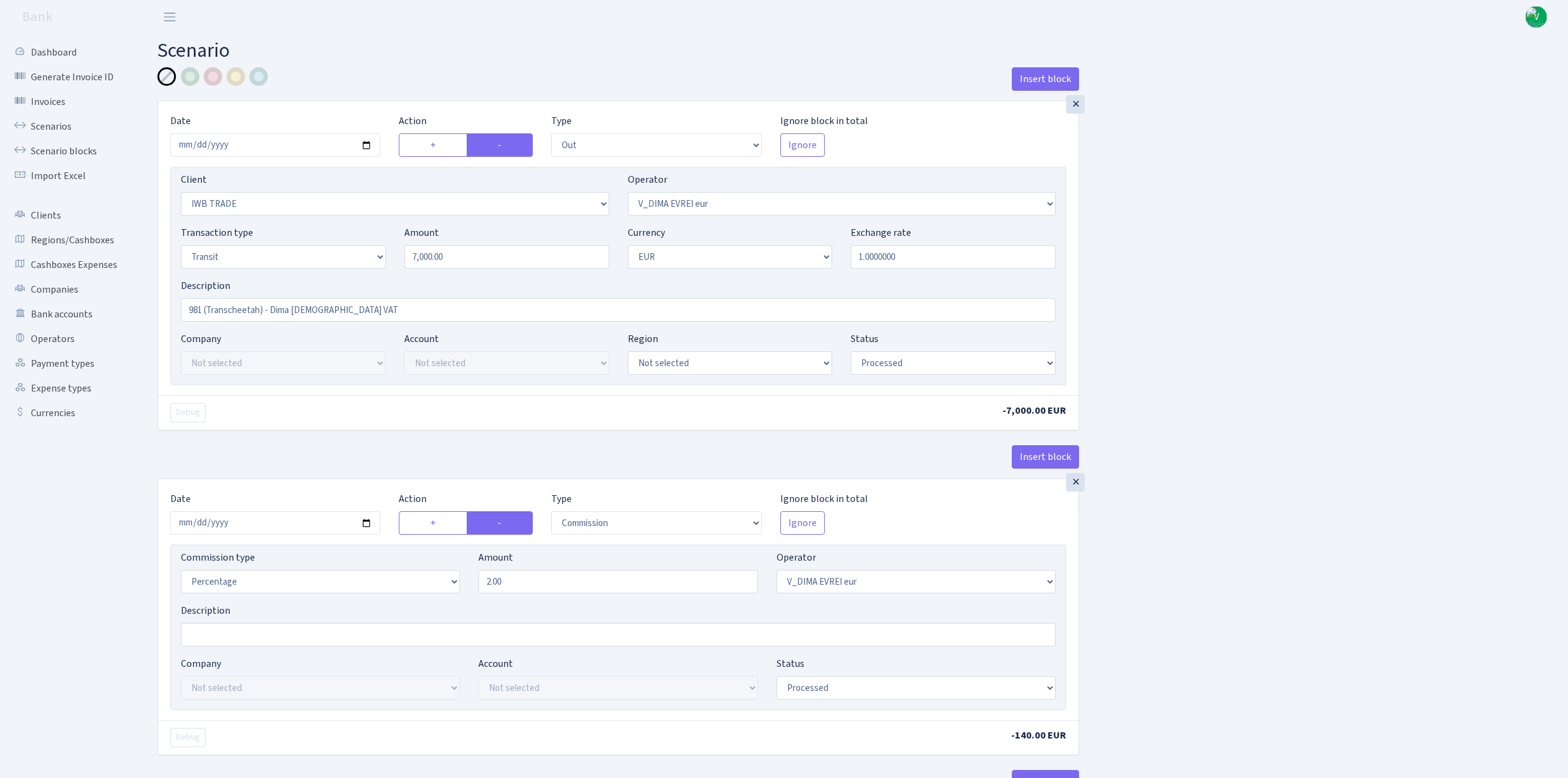
select select "processed"
click at [52, 123] on link "Scenarios" at bounding box center [68, 126] width 123 height 24
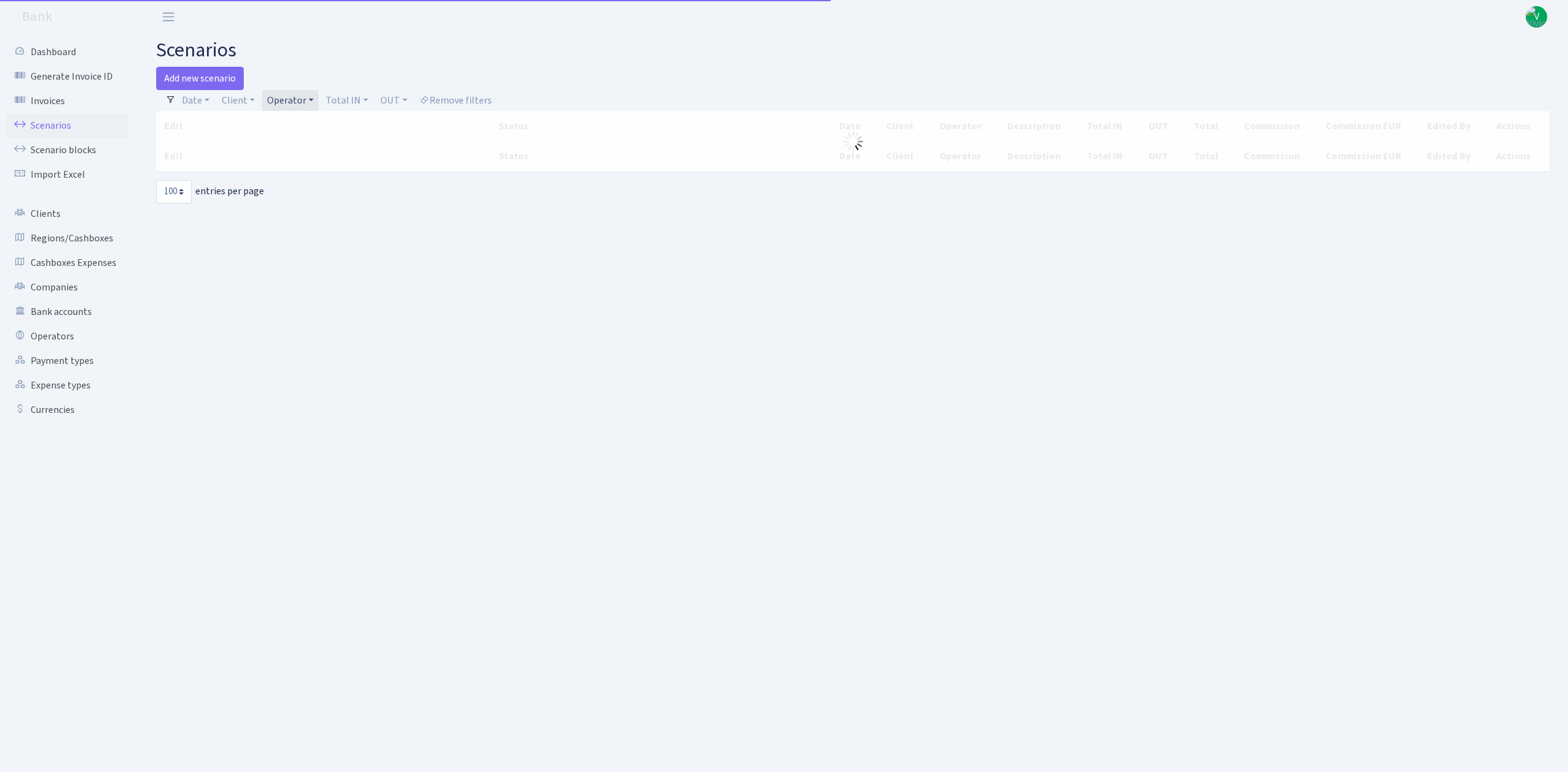
select select "100"
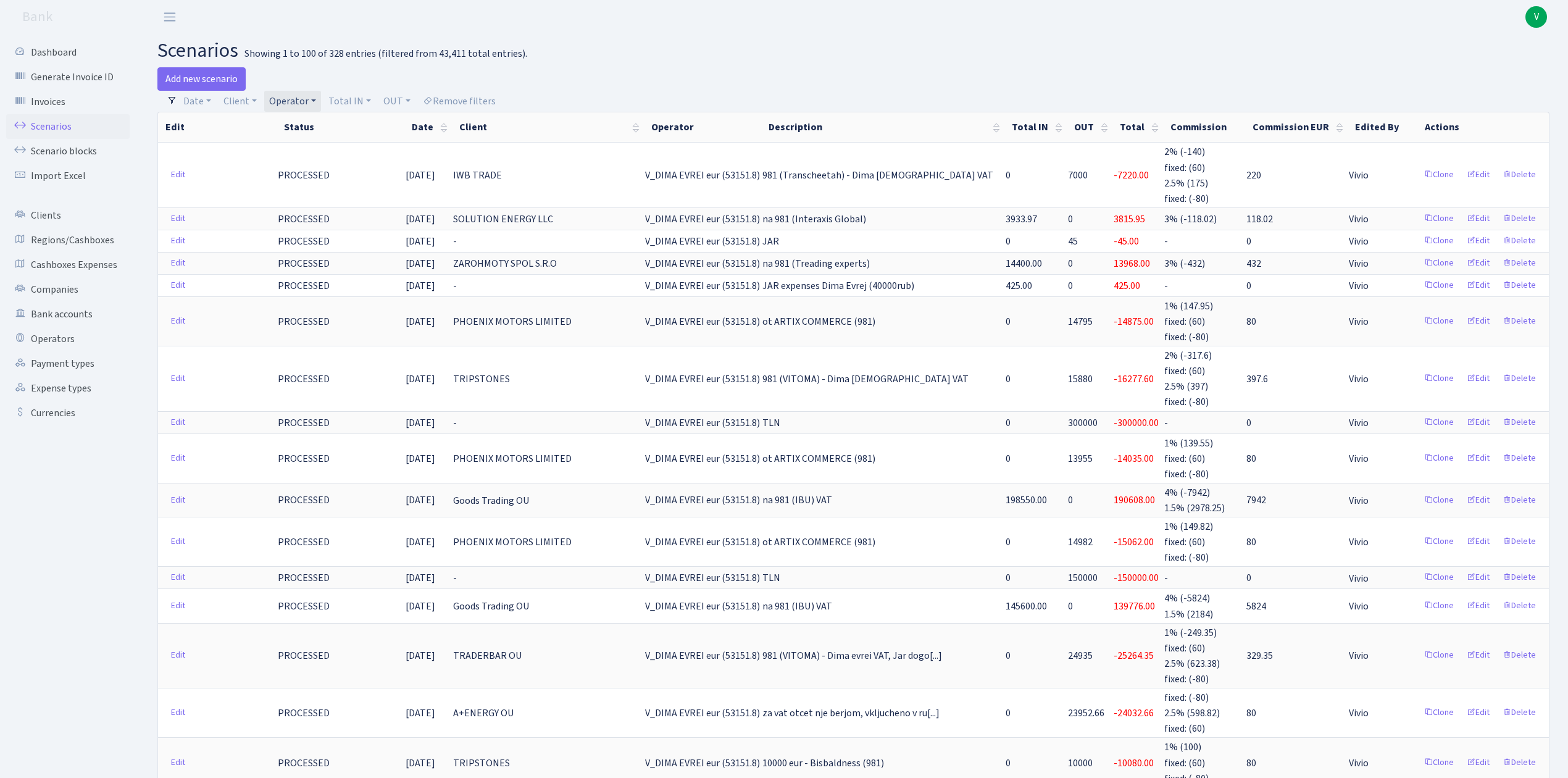
click at [282, 101] on link "Operator" at bounding box center [292, 101] width 57 height 21
